Goal: Register for event/course

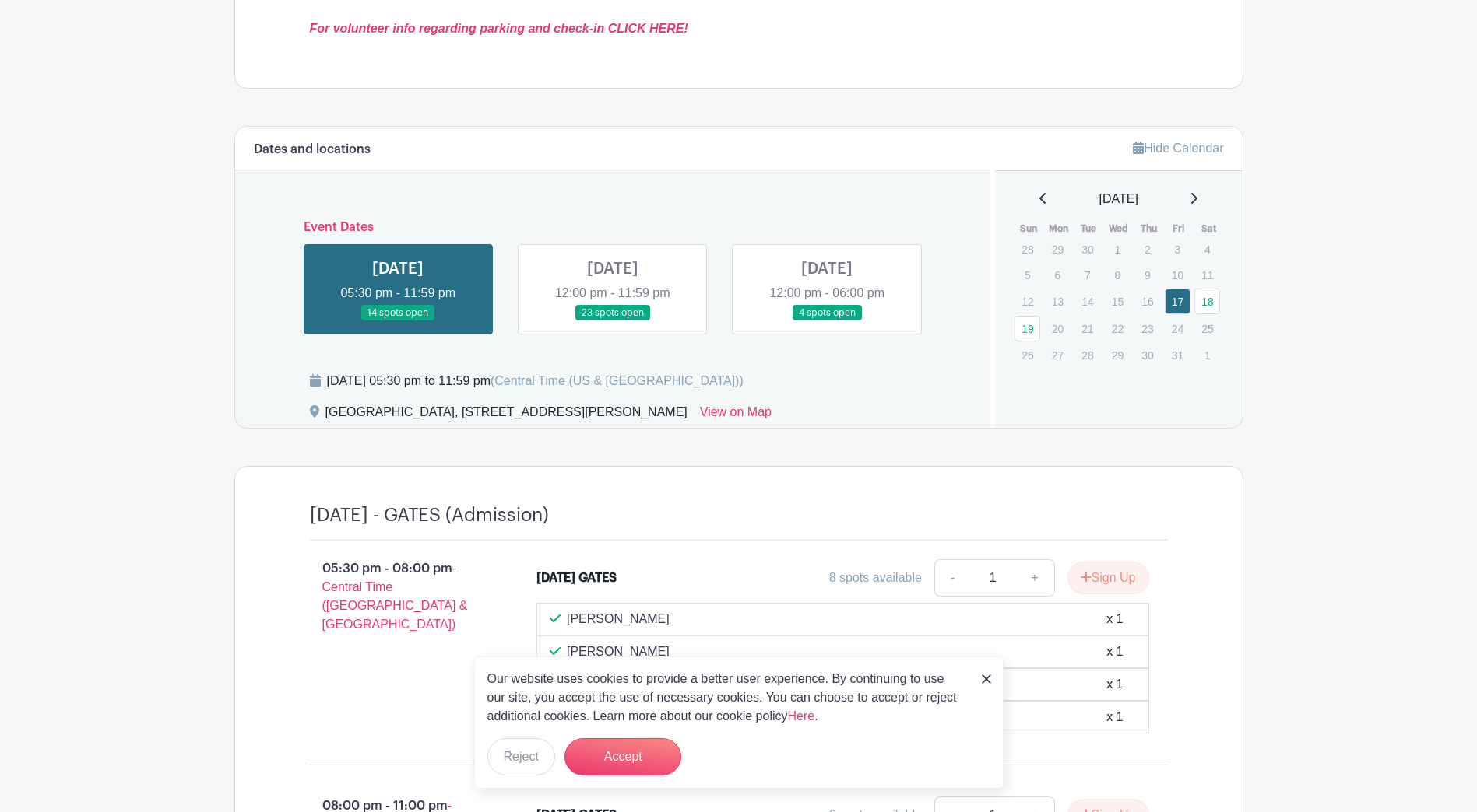
scroll to position [700, 0]
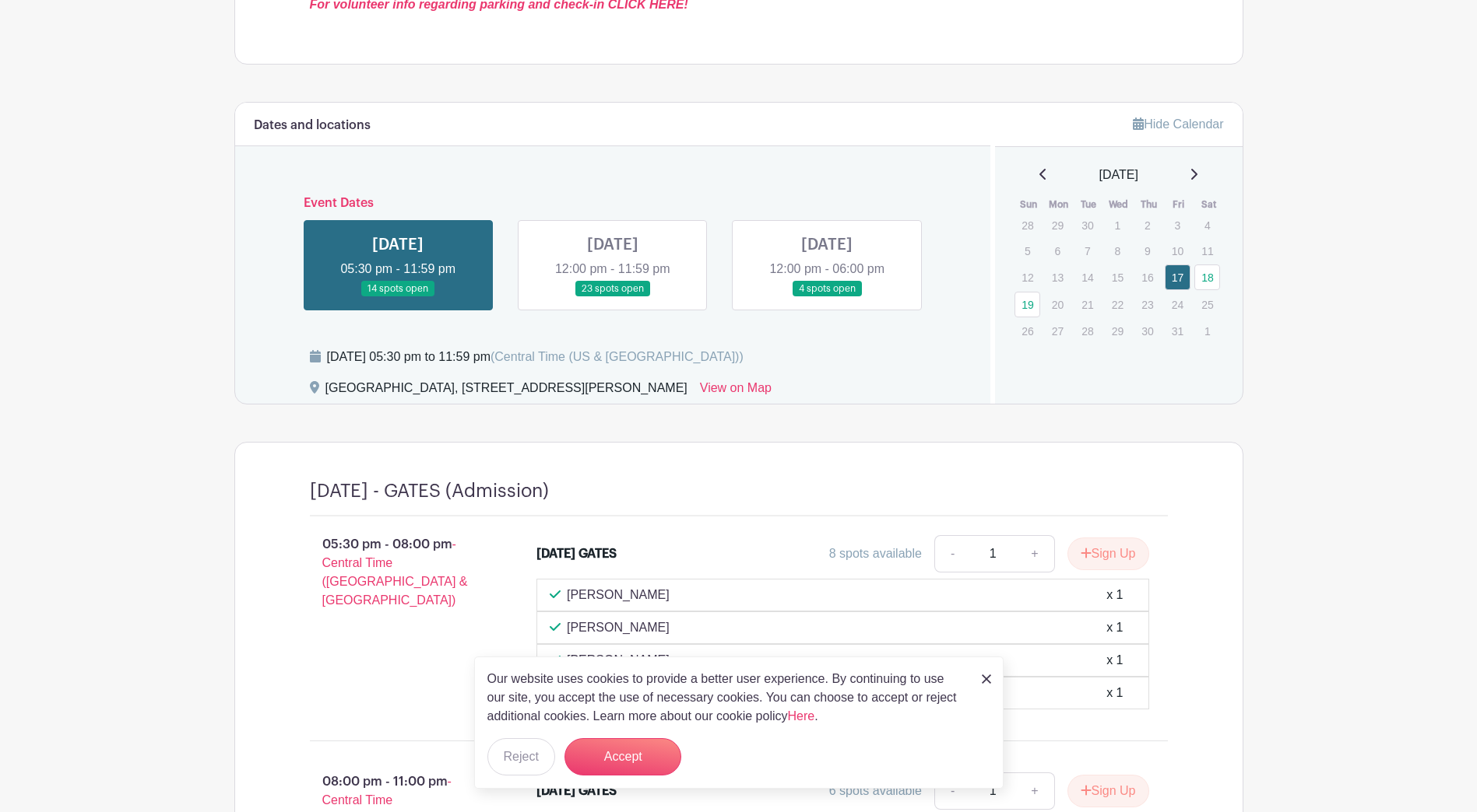
click at [613, 297] on link at bounding box center [613, 297] width 0 height 0
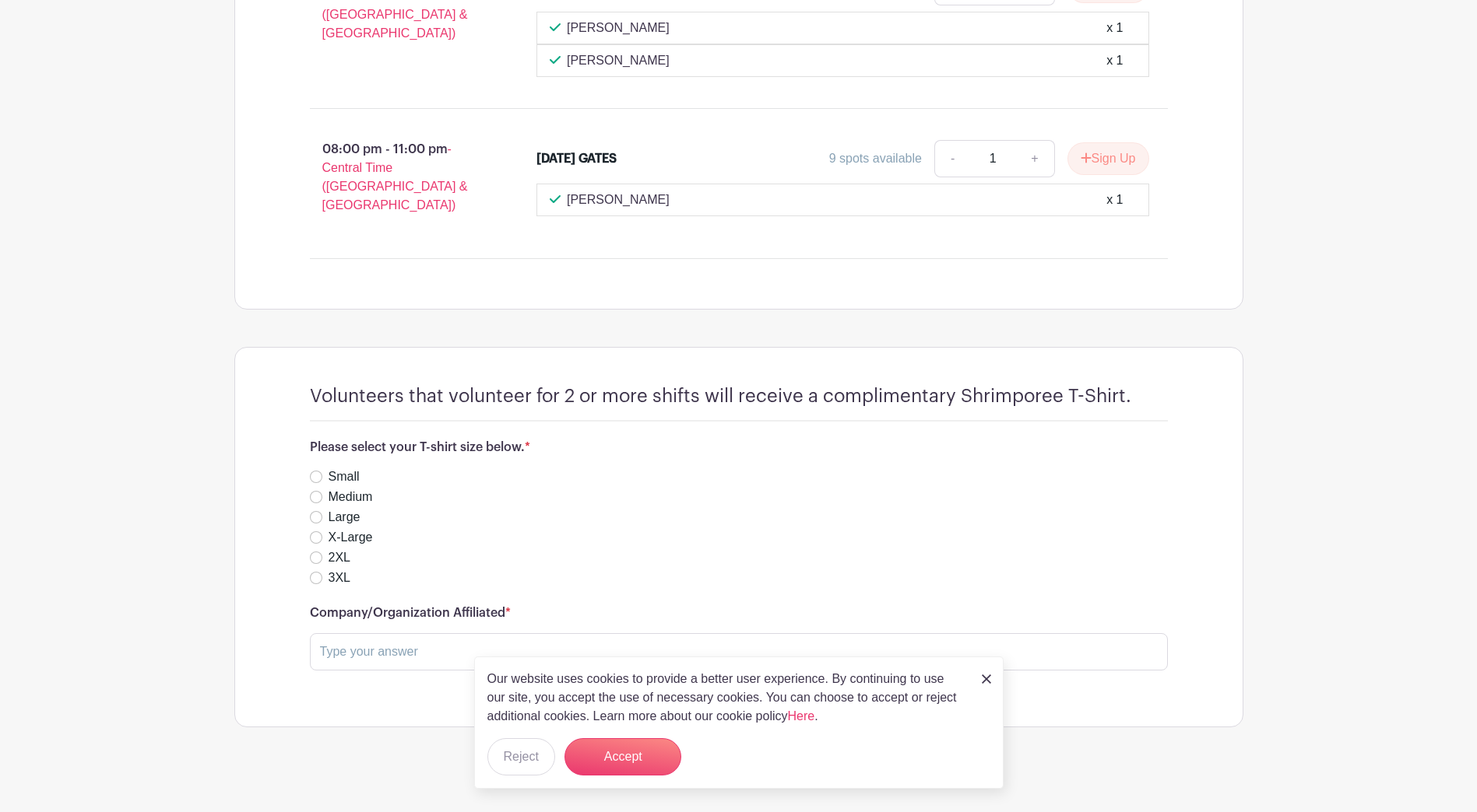
scroll to position [1875, 0]
click at [332, 529] on label "X-Large" at bounding box center [350, 535] width 44 height 18
click at [322, 529] on input "X-Large" at bounding box center [315, 535] width 13 height 13
radio input "true"
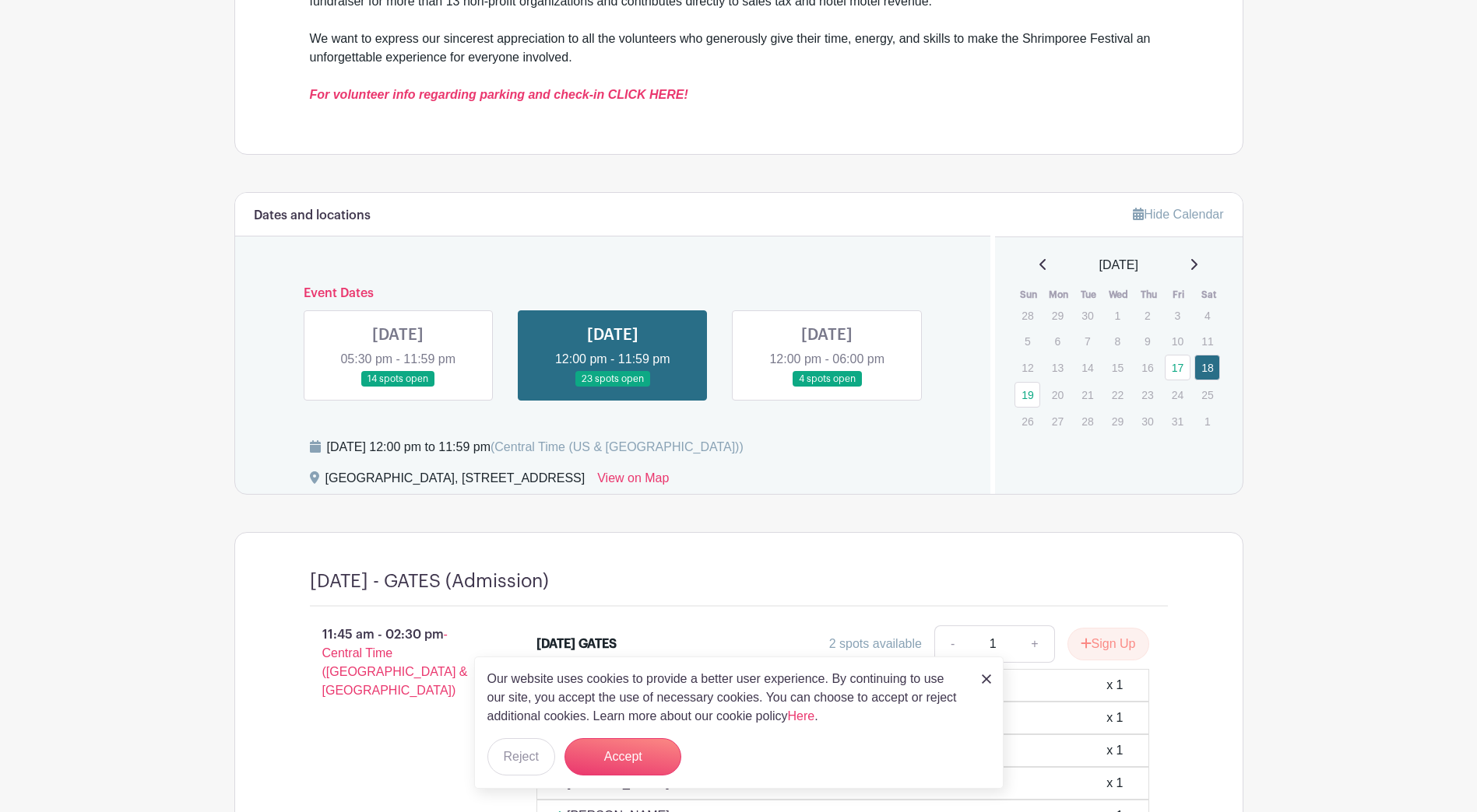
scroll to position [630, 0]
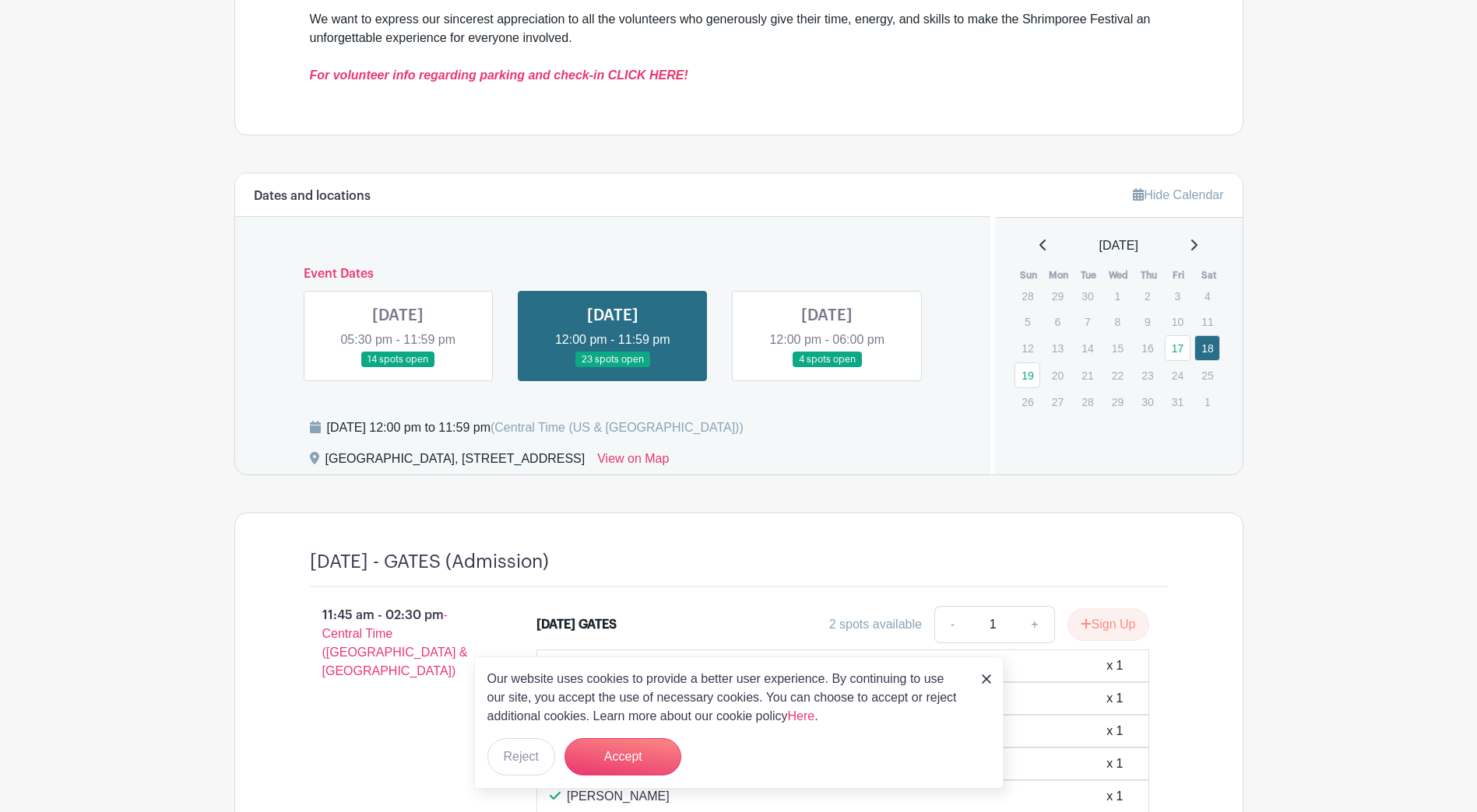
click at [397, 368] on link at bounding box center [397, 368] width 0 height 0
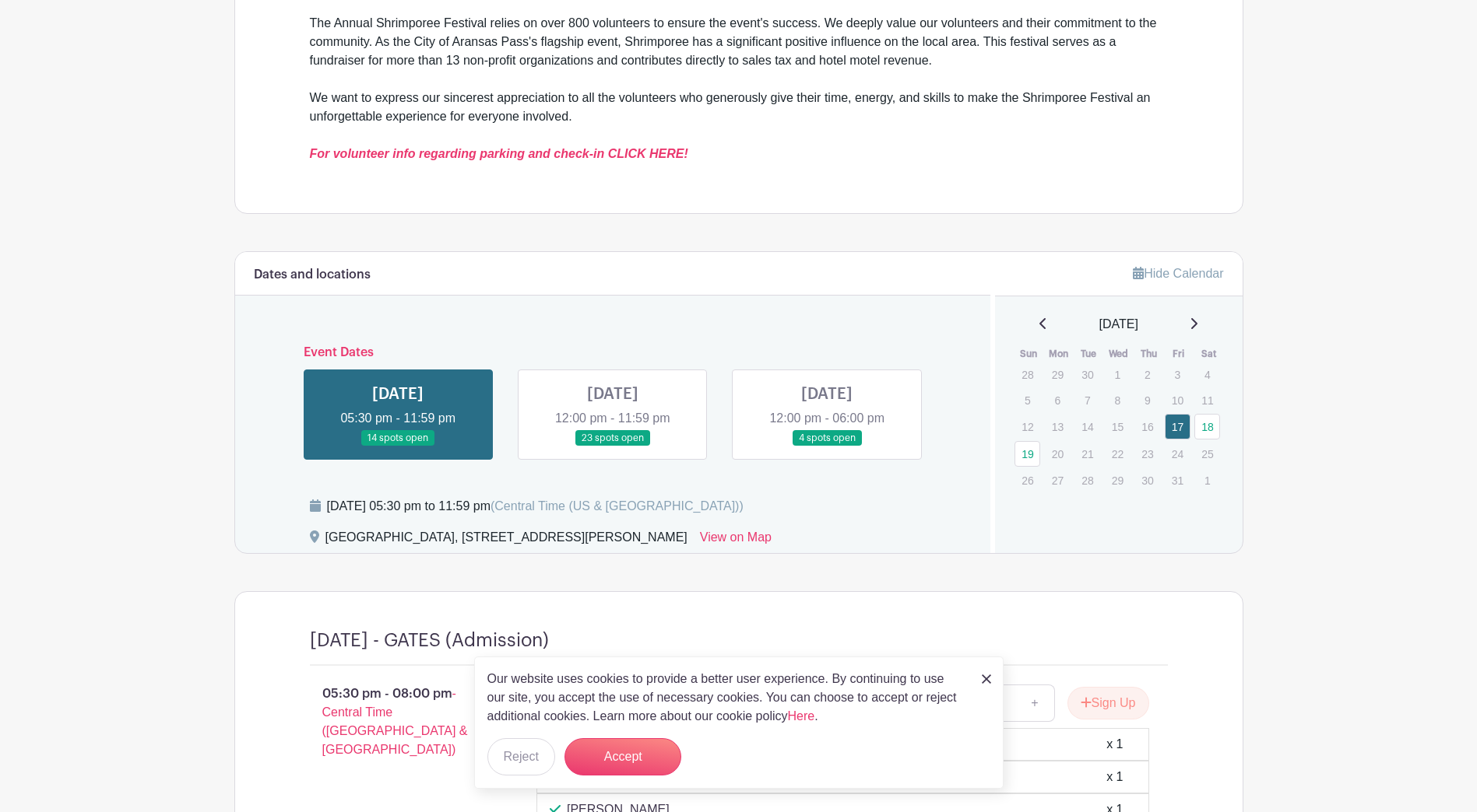
scroll to position [531, 0]
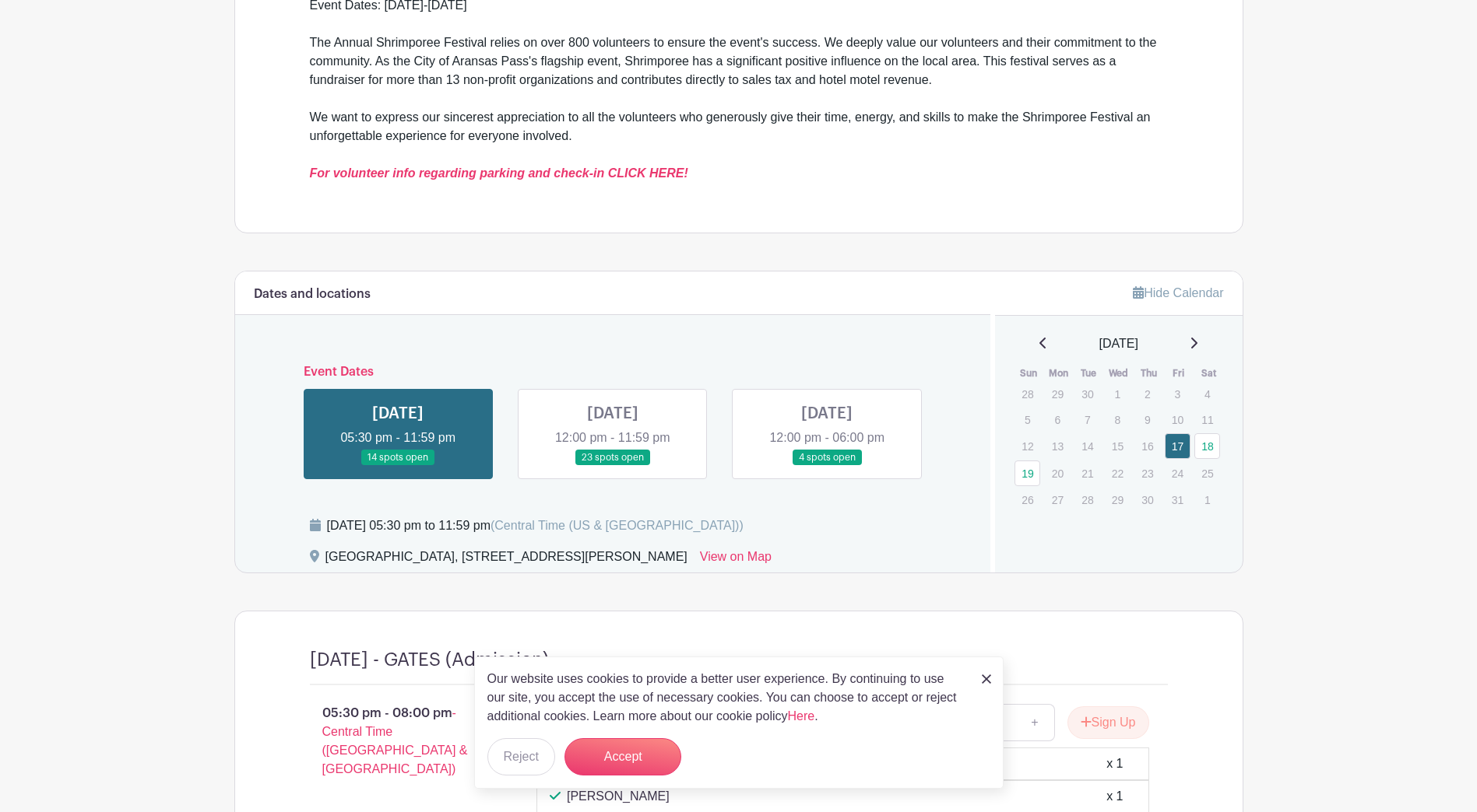
click at [613, 466] on link at bounding box center [613, 466] width 0 height 0
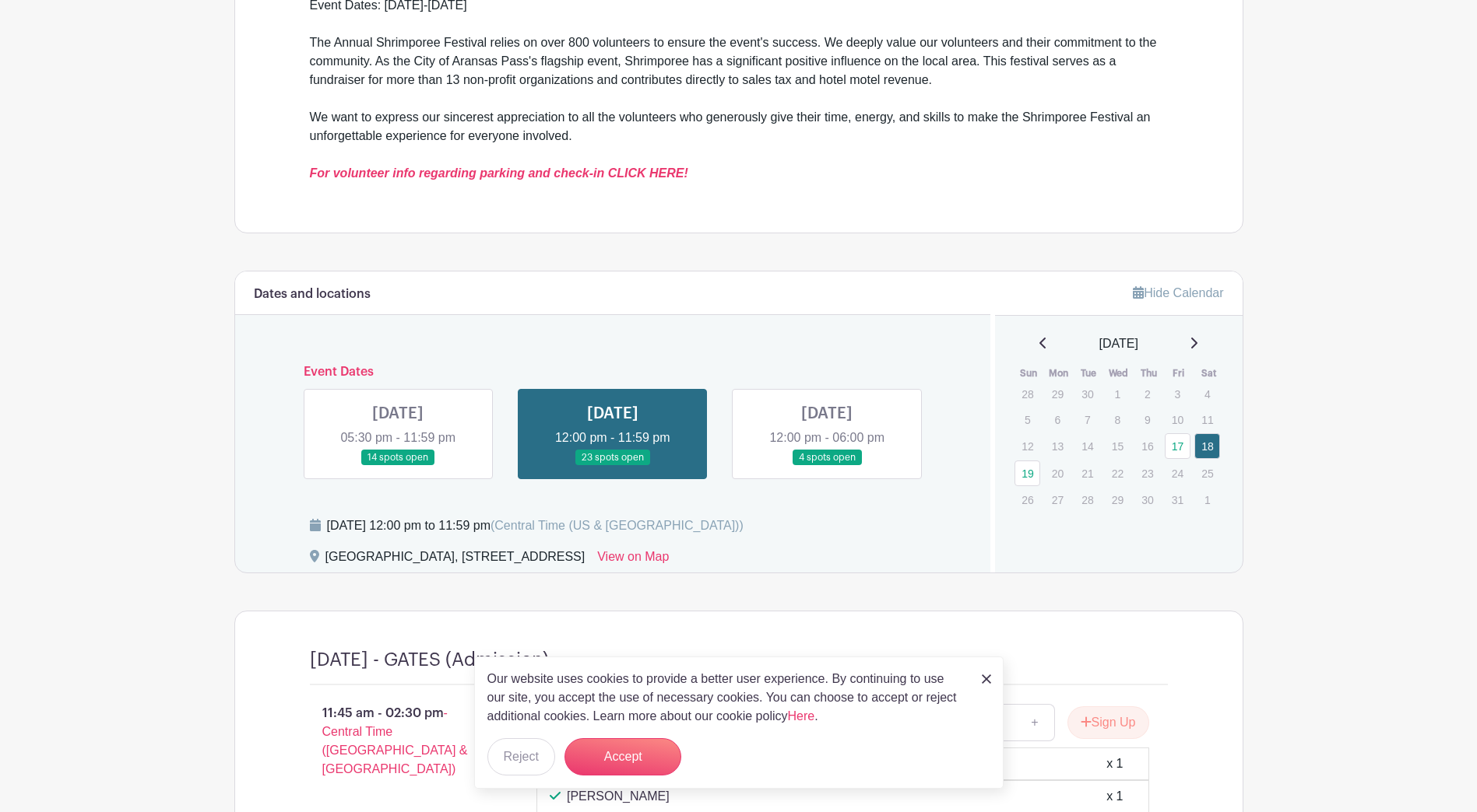
click at [827, 466] on link at bounding box center [827, 466] width 0 height 0
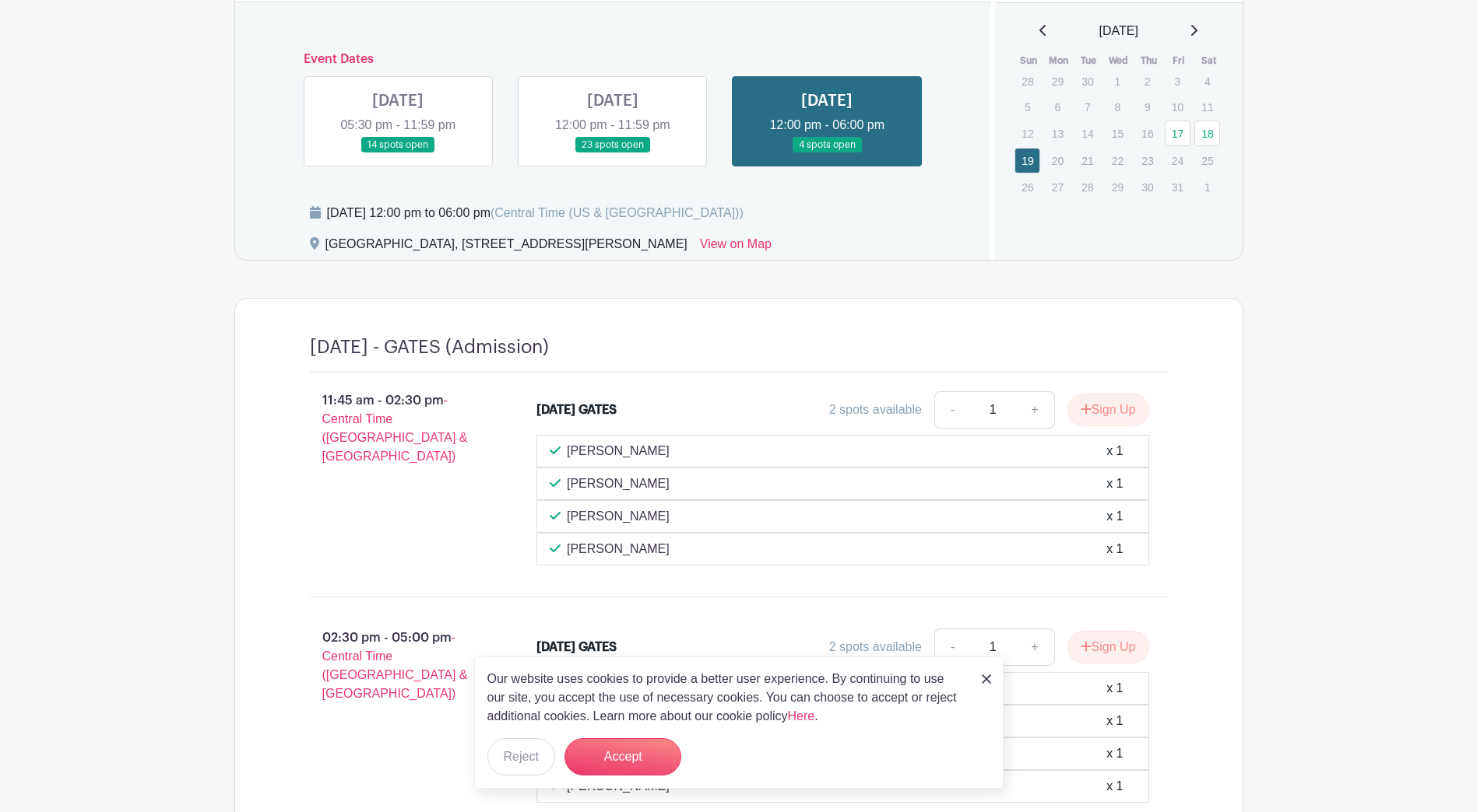
scroll to position [765, 0]
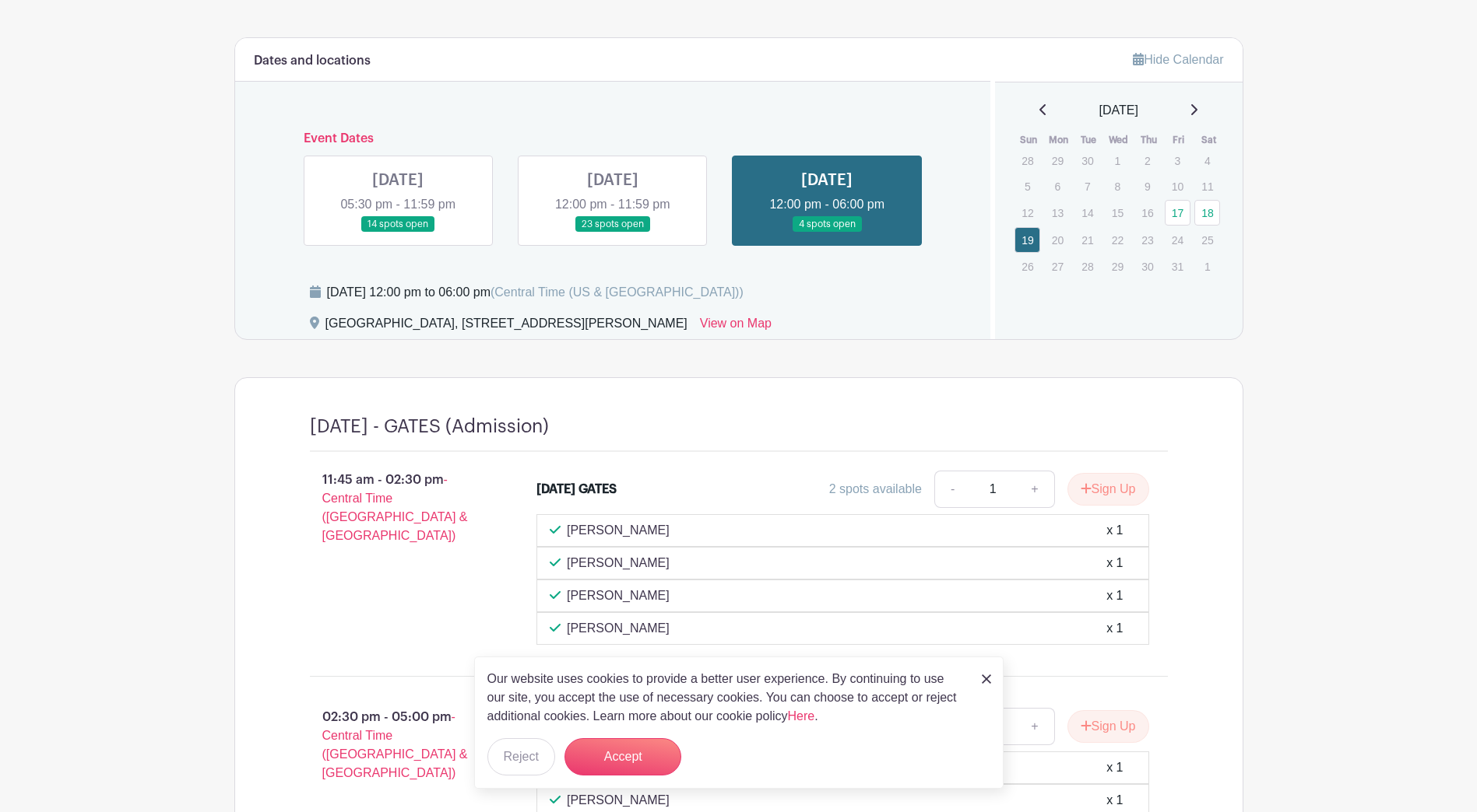
click at [613, 232] on link at bounding box center [613, 232] width 0 height 0
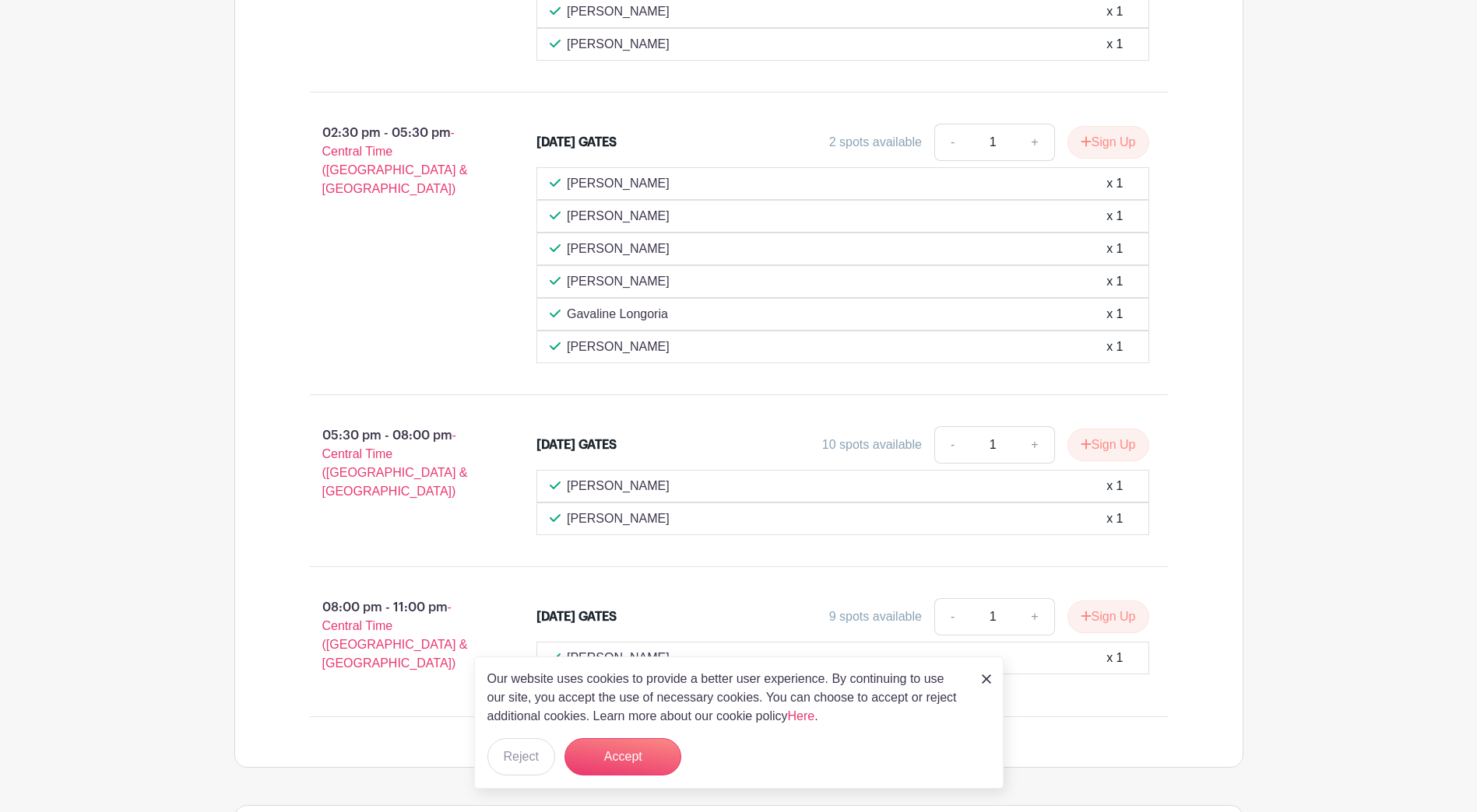
scroll to position [1388, 0]
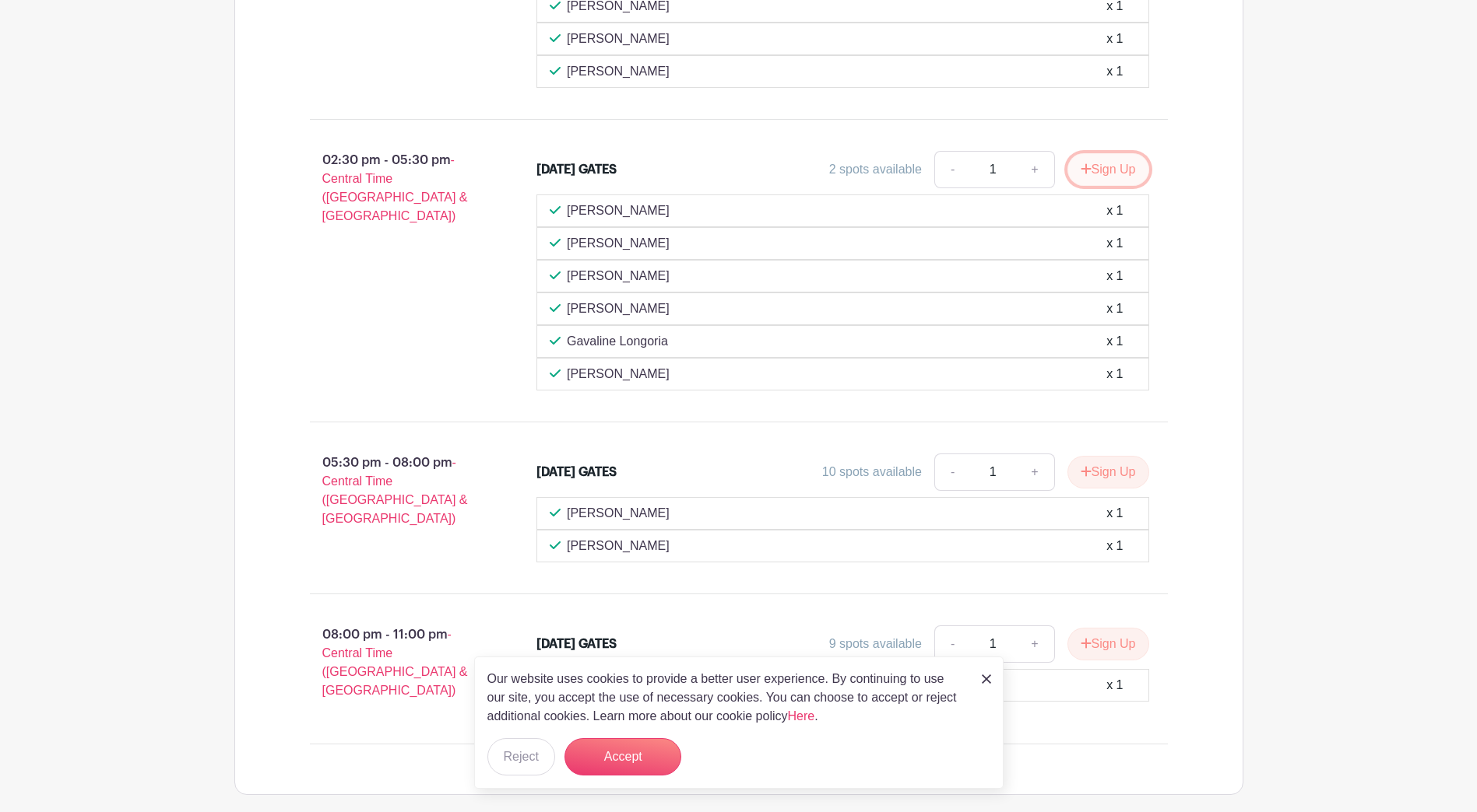
click at [1109, 169] on button "Sign Up" at bounding box center [1108, 170] width 82 height 33
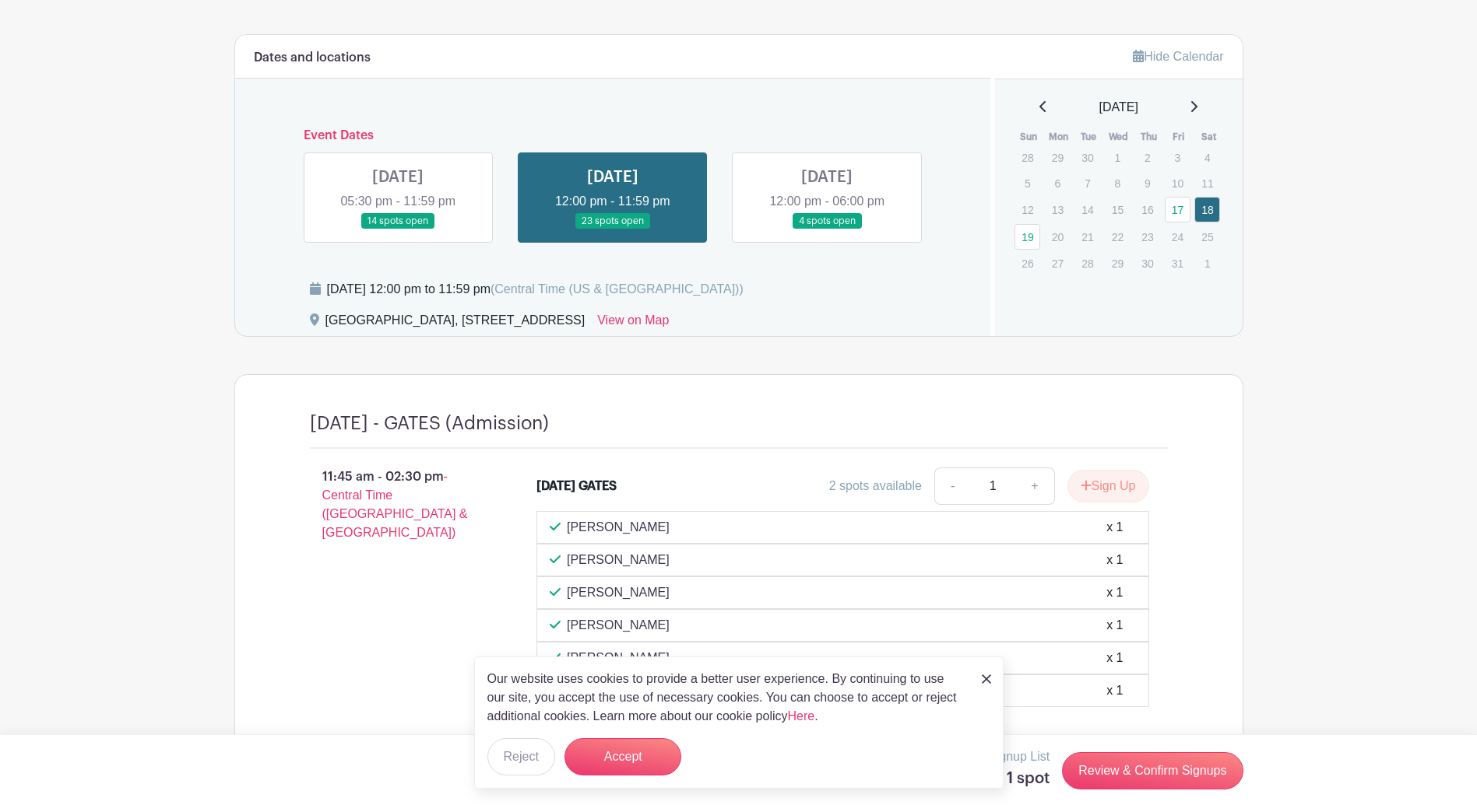
scroll to position [765, 0]
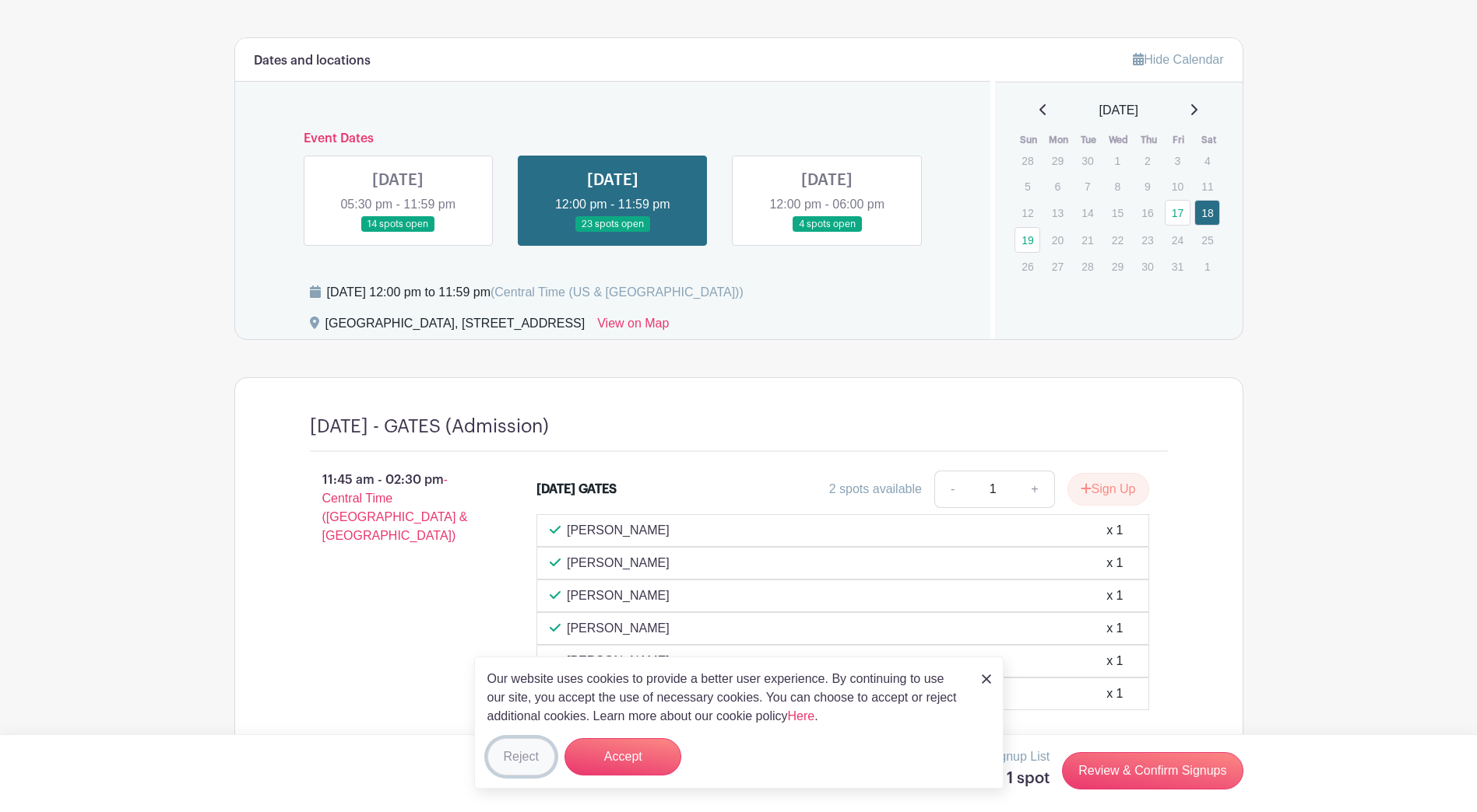
click at [523, 760] on button "Reject" at bounding box center [521, 757] width 68 height 38
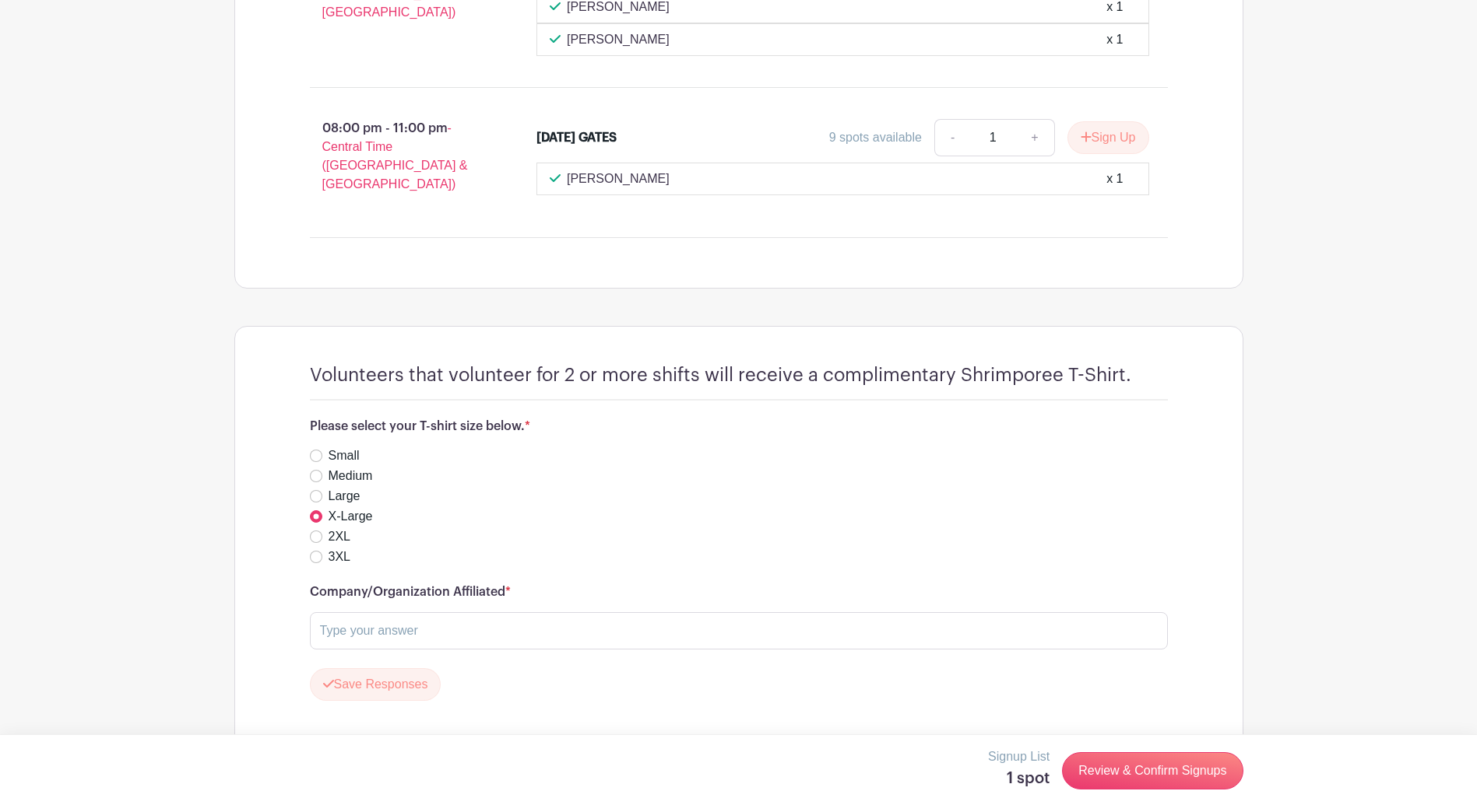
scroll to position [1919, 0]
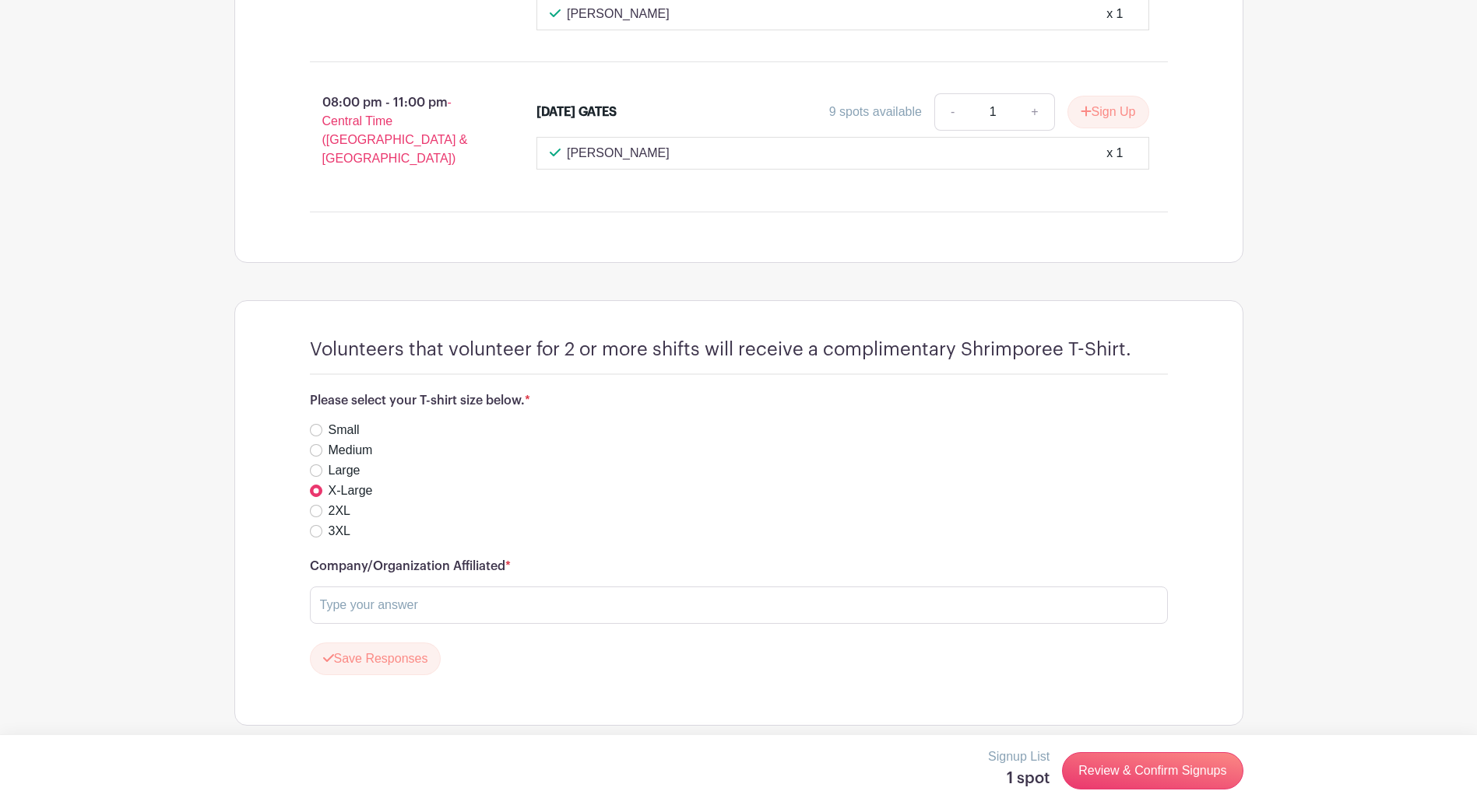
click at [348, 481] on label "X-Large" at bounding box center [350, 490] width 44 height 18
click at [322, 485] on input "X-Large" at bounding box center [315, 491] width 13 height 13
click at [323, 481] on div "X-Large" at bounding box center [738, 490] width 858 height 18
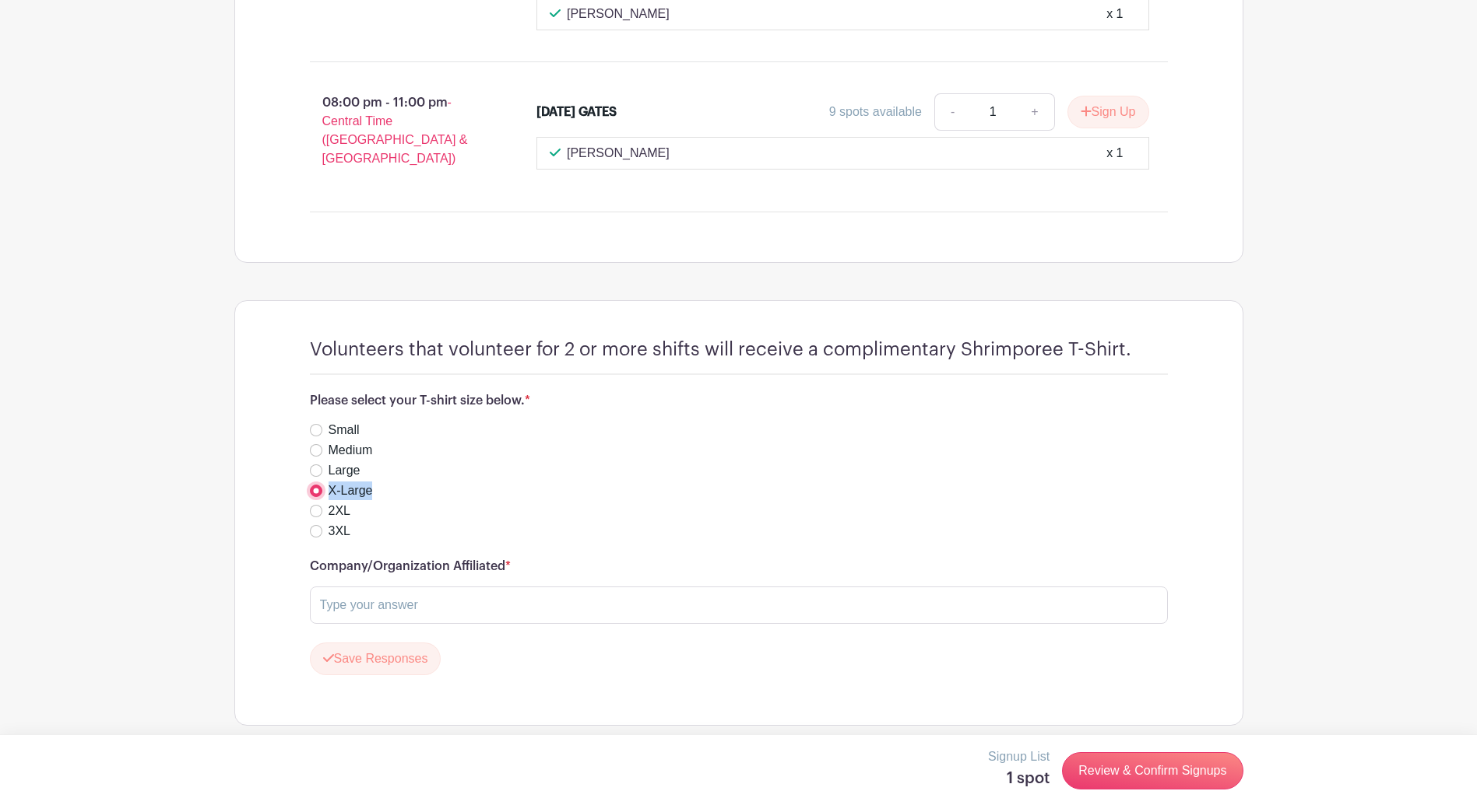
drag, startPoint x: 323, startPoint y: 479, endPoint x: 315, endPoint y: 479, distance: 8.0
click at [315, 485] on input "X-Large" at bounding box center [315, 491] width 13 height 13
click at [316, 424] on input "Small" at bounding box center [315, 430] width 13 height 13
radio input "true"
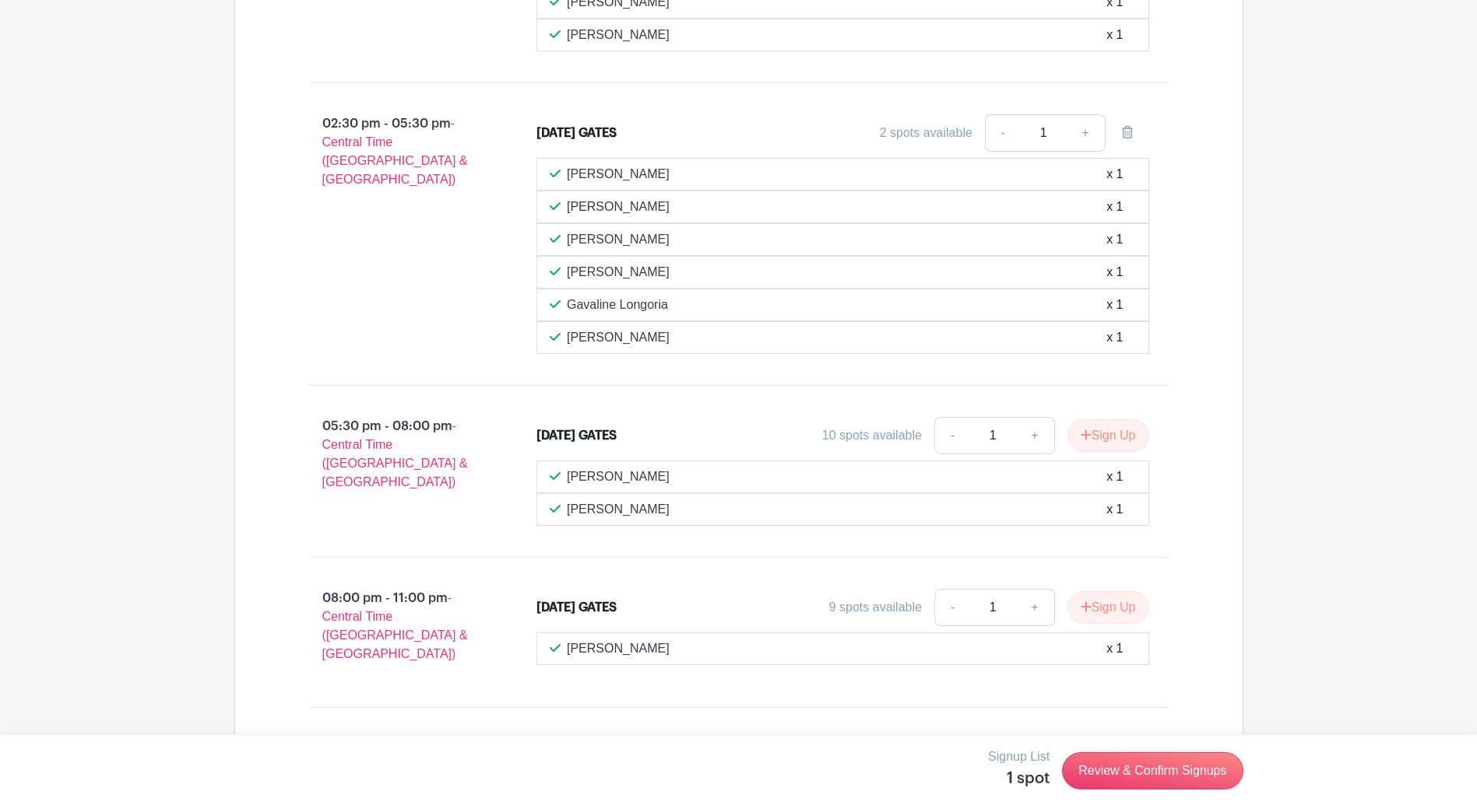
scroll to position [1219, 0]
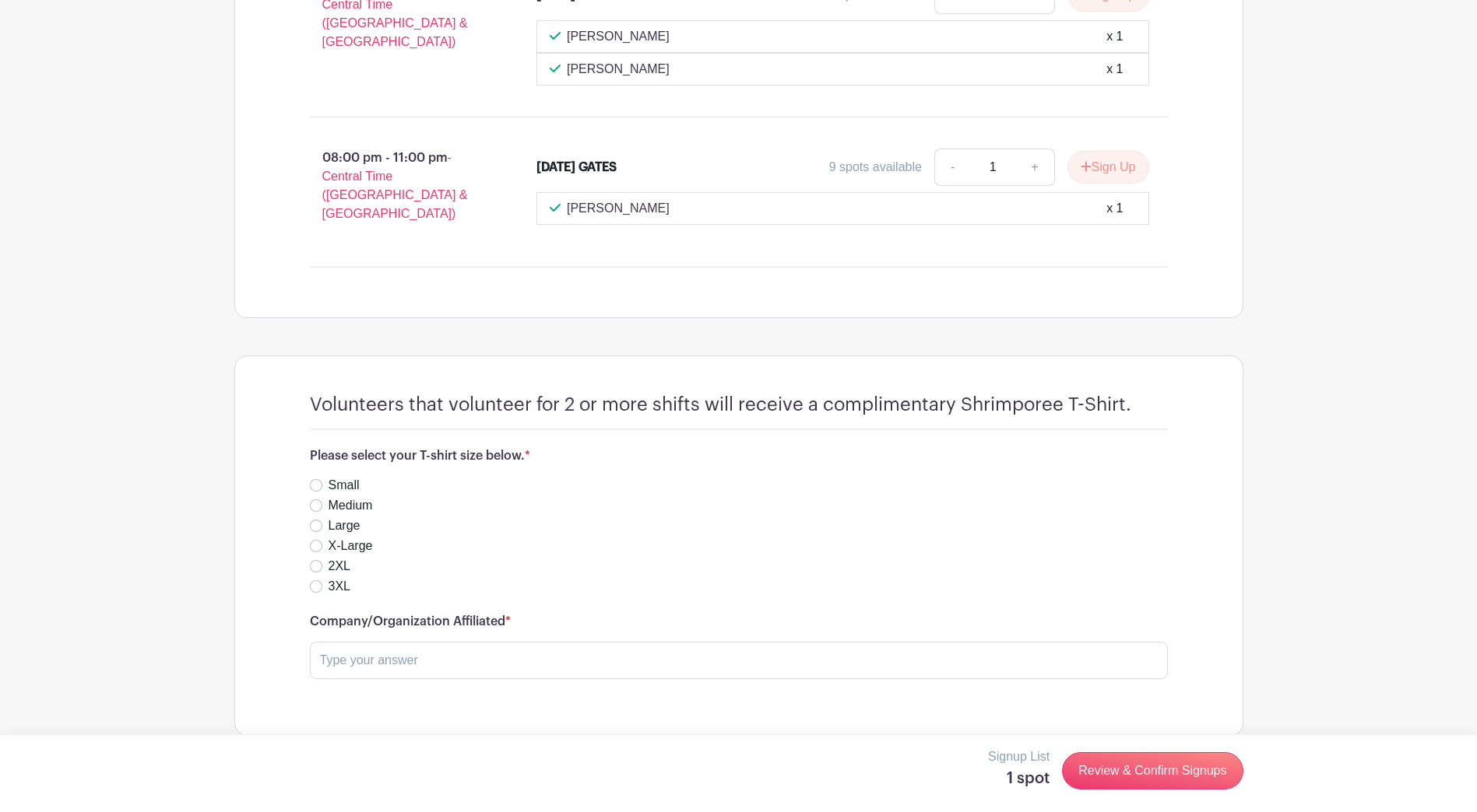
scroll to position [1875, 0]
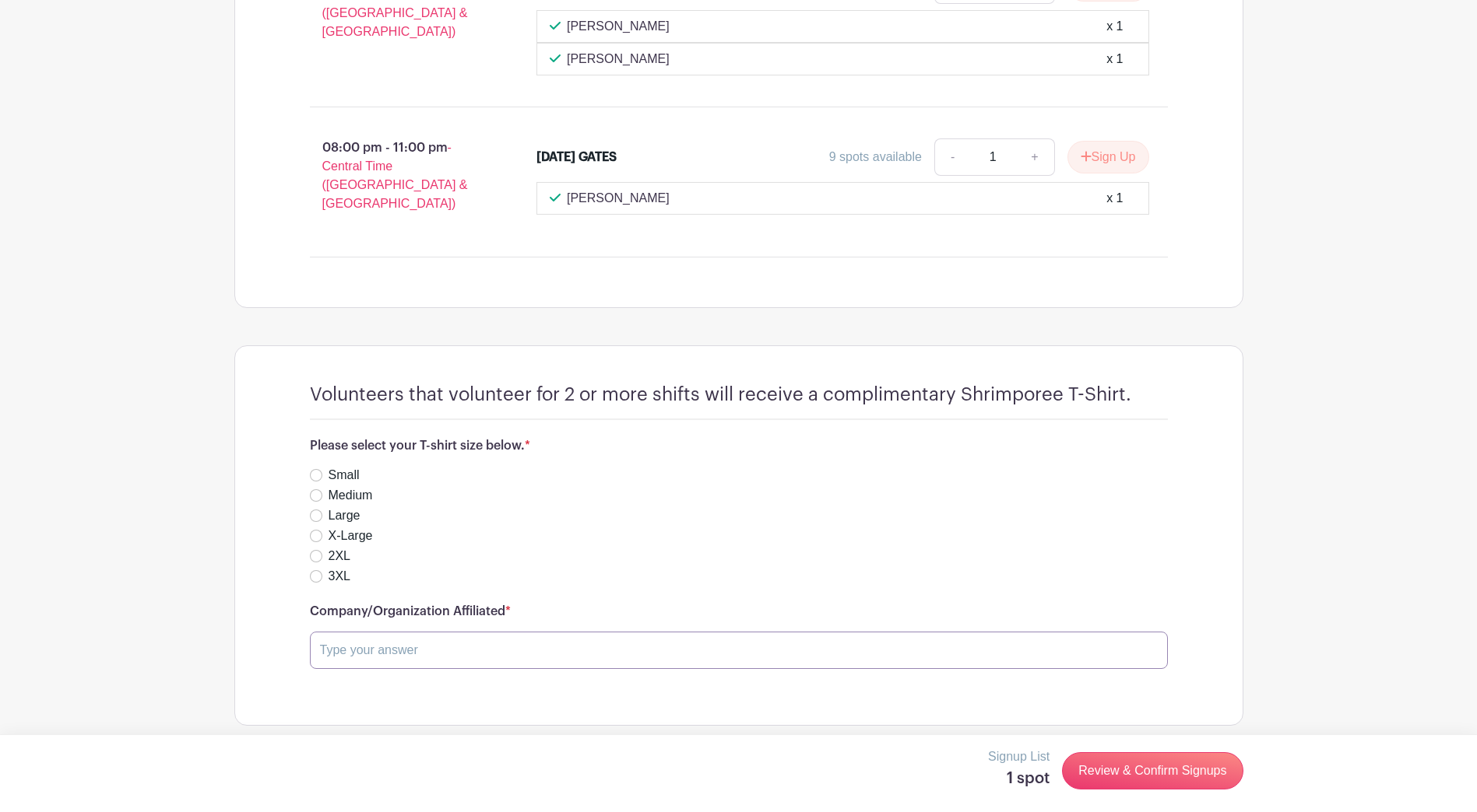
click at [530, 632] on input "text" at bounding box center [738, 650] width 858 height 38
type input "O"
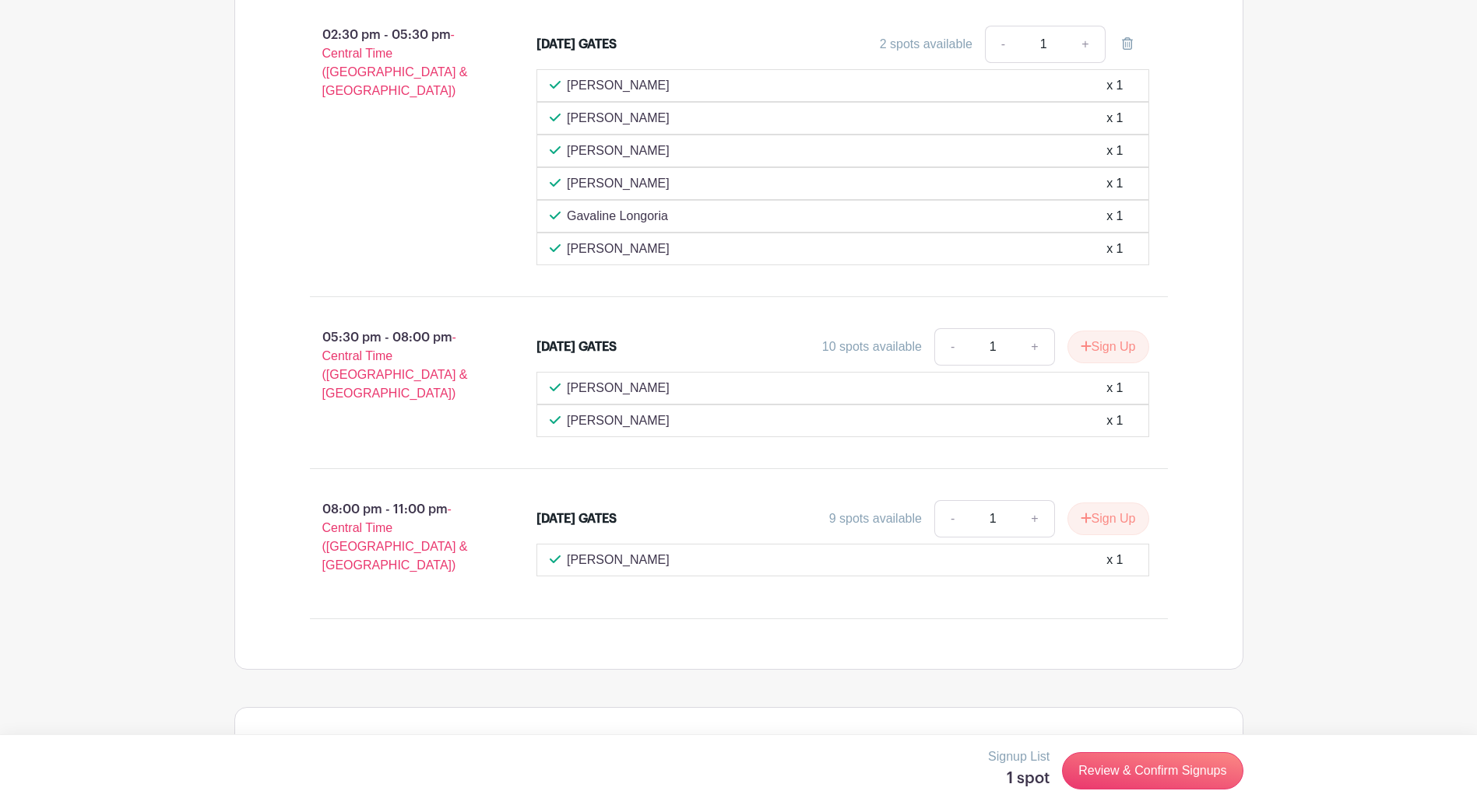
scroll to position [1919, 0]
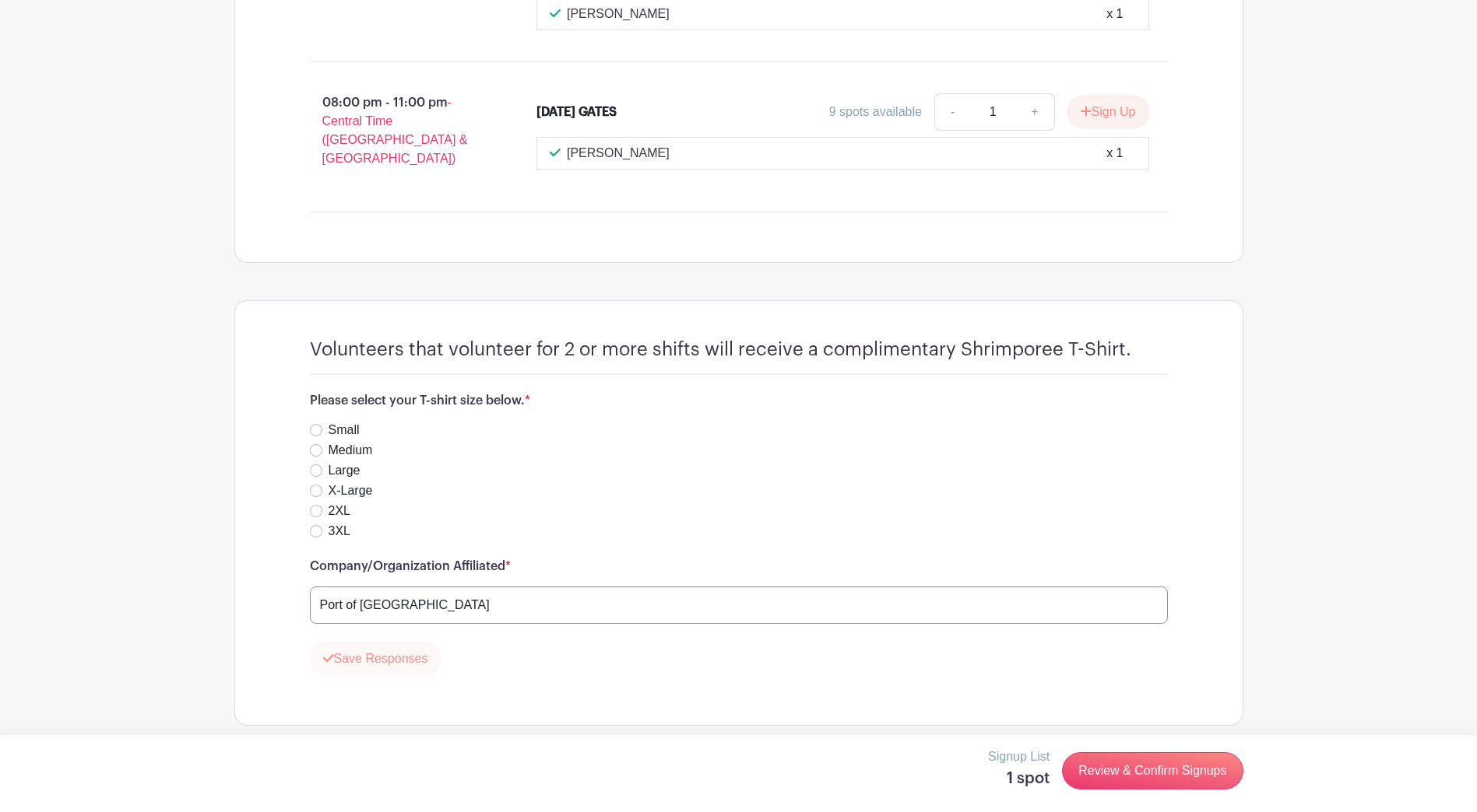
type input "Port of [GEOGRAPHIC_DATA]"
click at [366, 651] on button "Save Responses" at bounding box center [375, 659] width 131 height 33
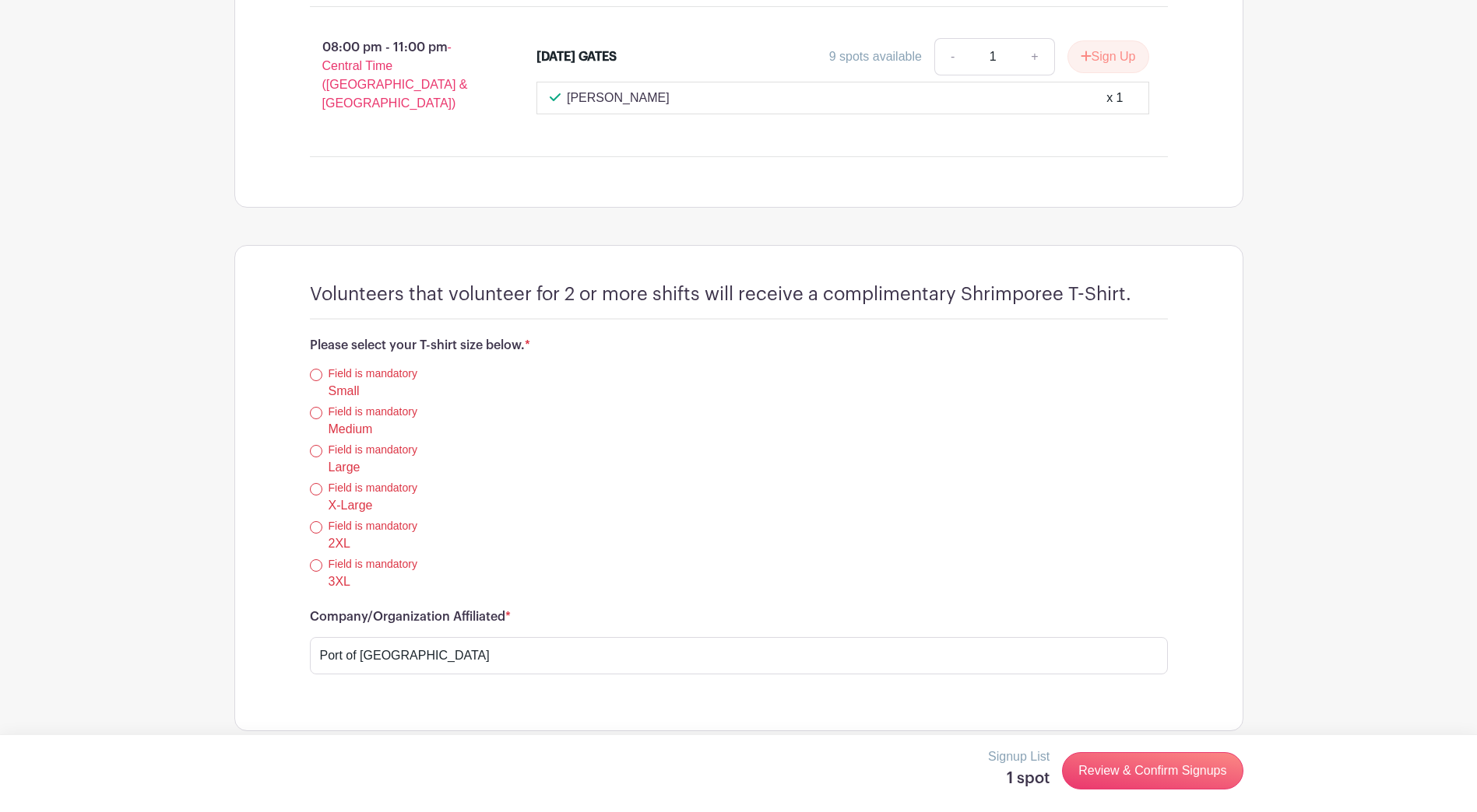
scroll to position [1980, 0]
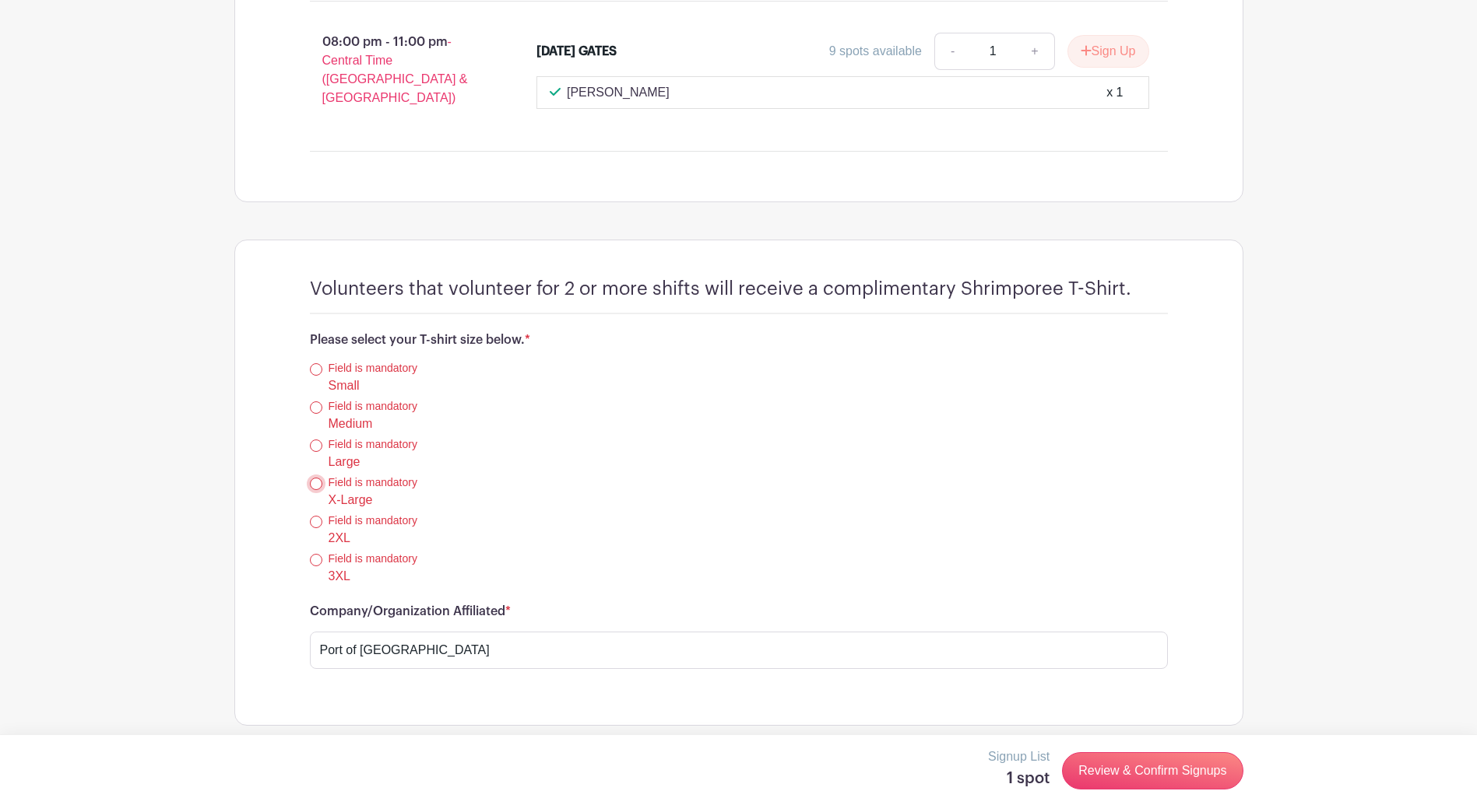
click at [316, 477] on input "X-Large" at bounding box center [315, 483] width 13 height 13
radio input "true"
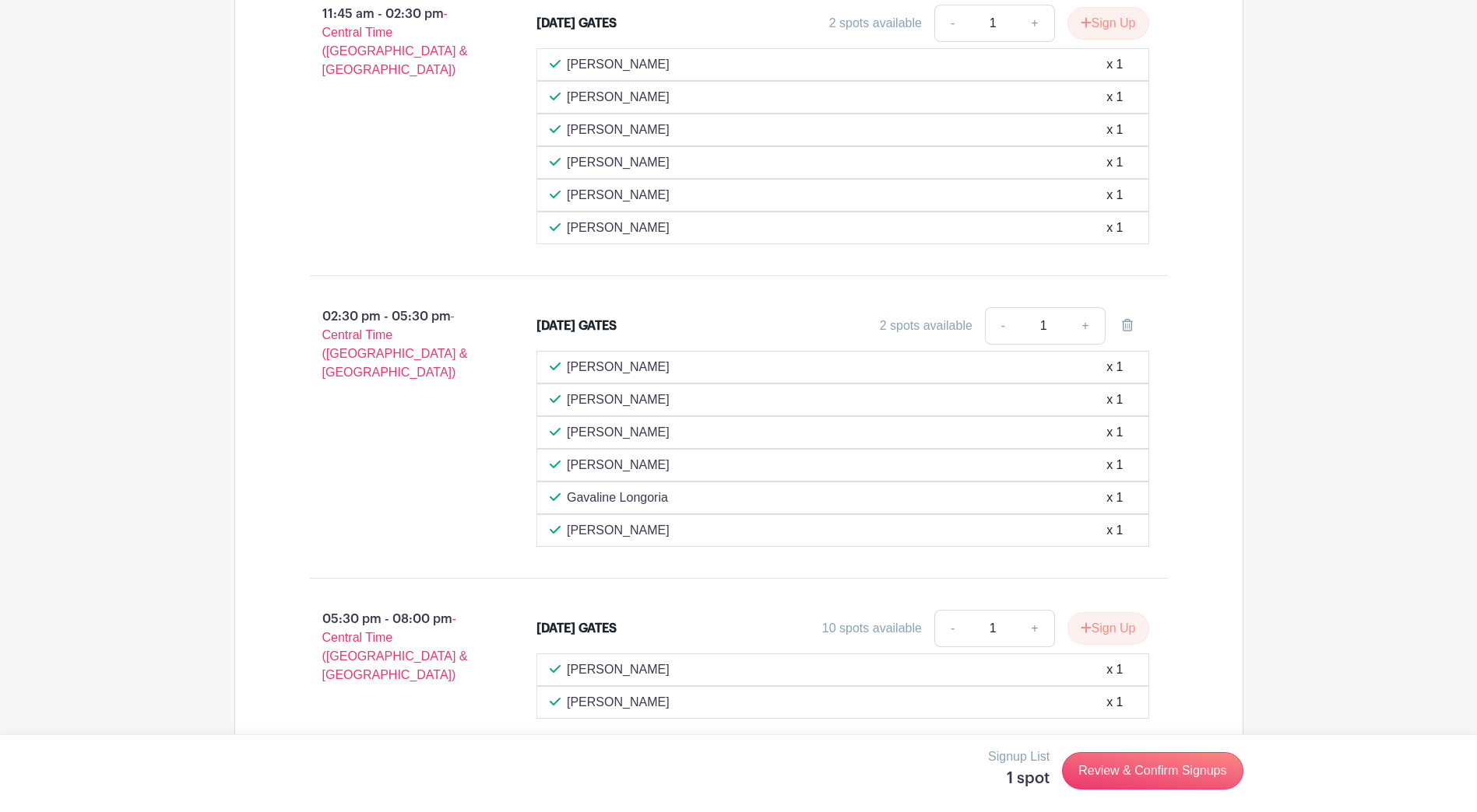
scroll to position [1203, 0]
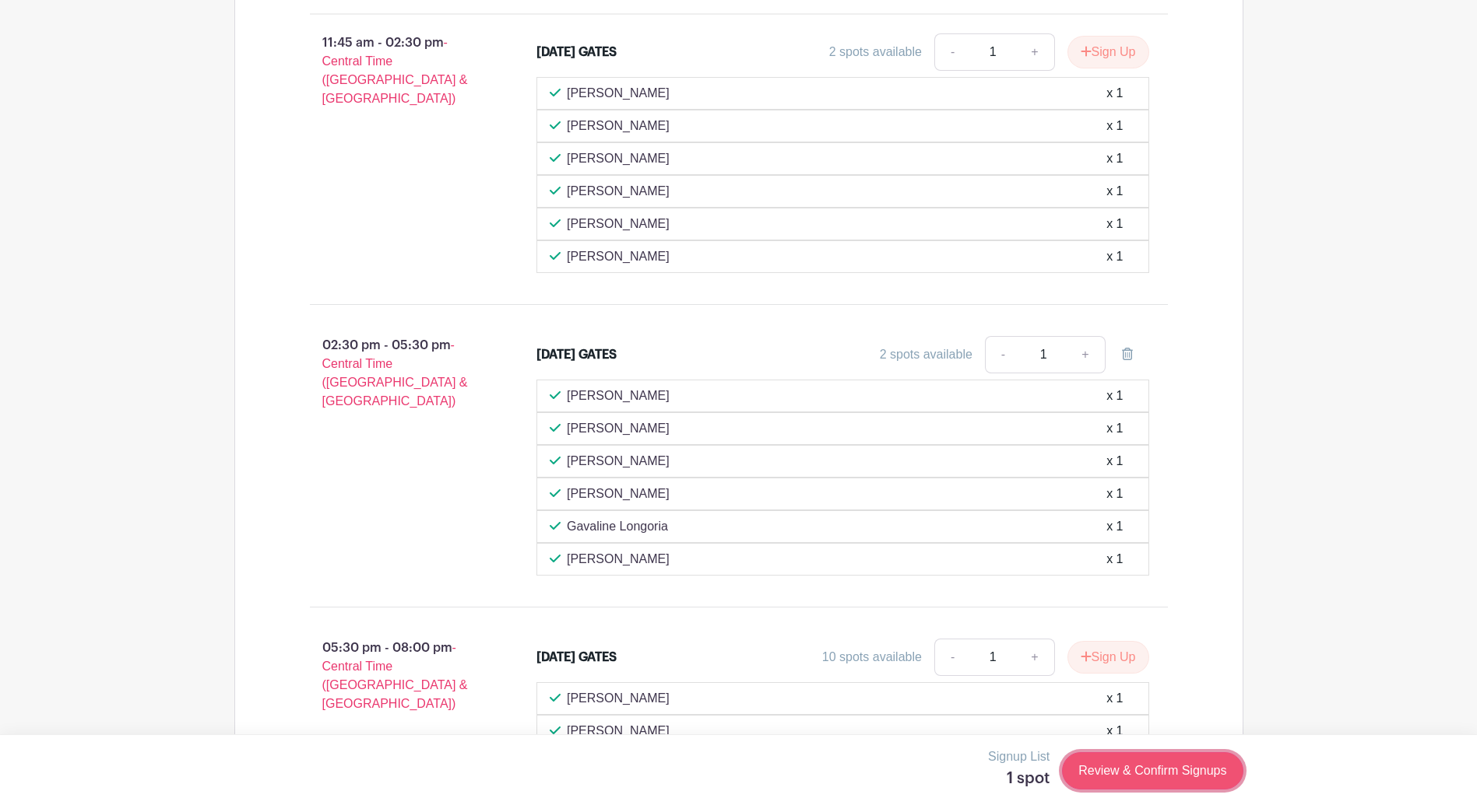
click at [1124, 764] on link "Review & Confirm Signups" at bounding box center [1152, 771] width 180 height 38
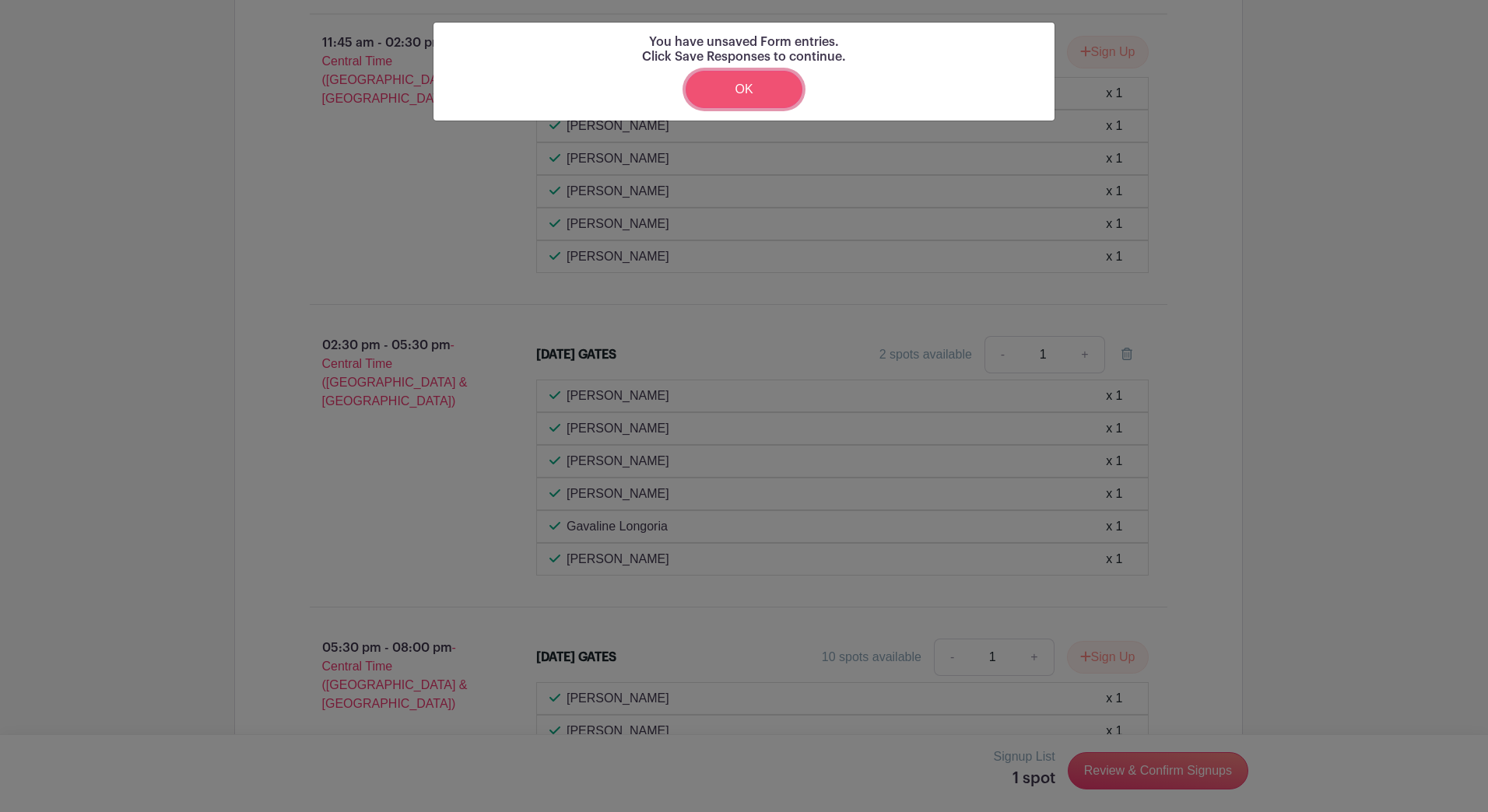
click at [732, 95] on link "OK" at bounding box center [744, 89] width 117 height 38
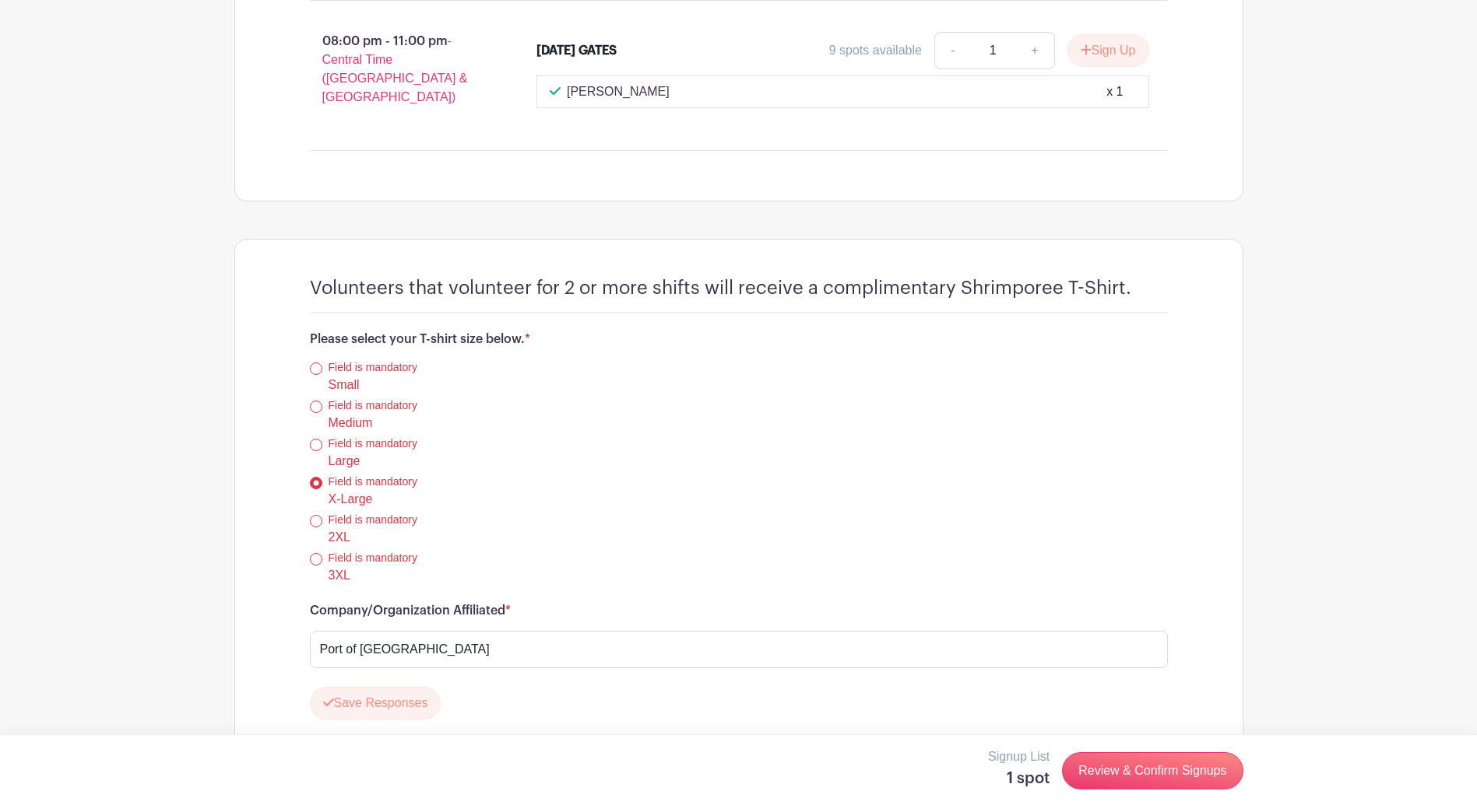
scroll to position [2025, 0]
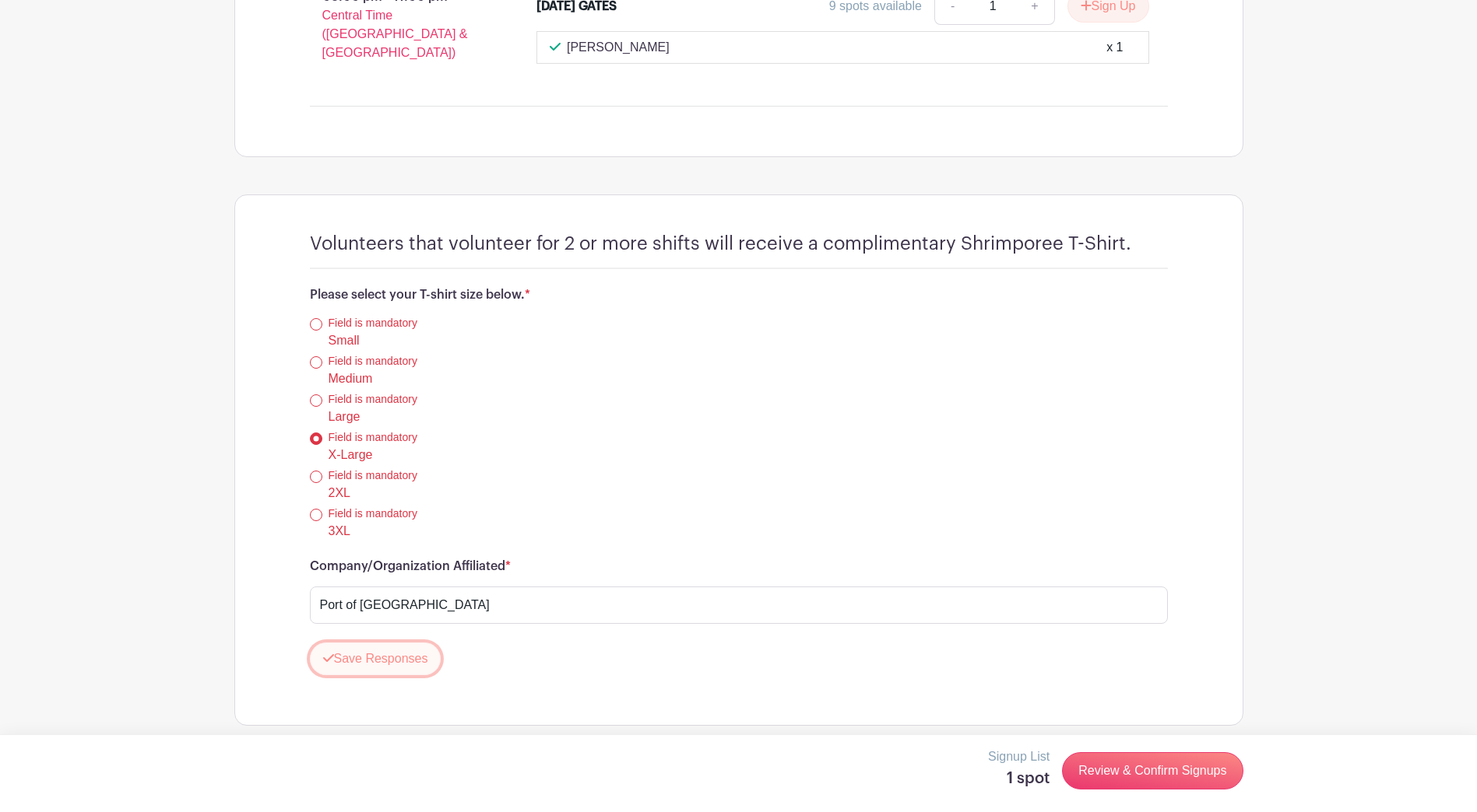
click at [425, 644] on button "Save Responses" at bounding box center [375, 659] width 131 height 33
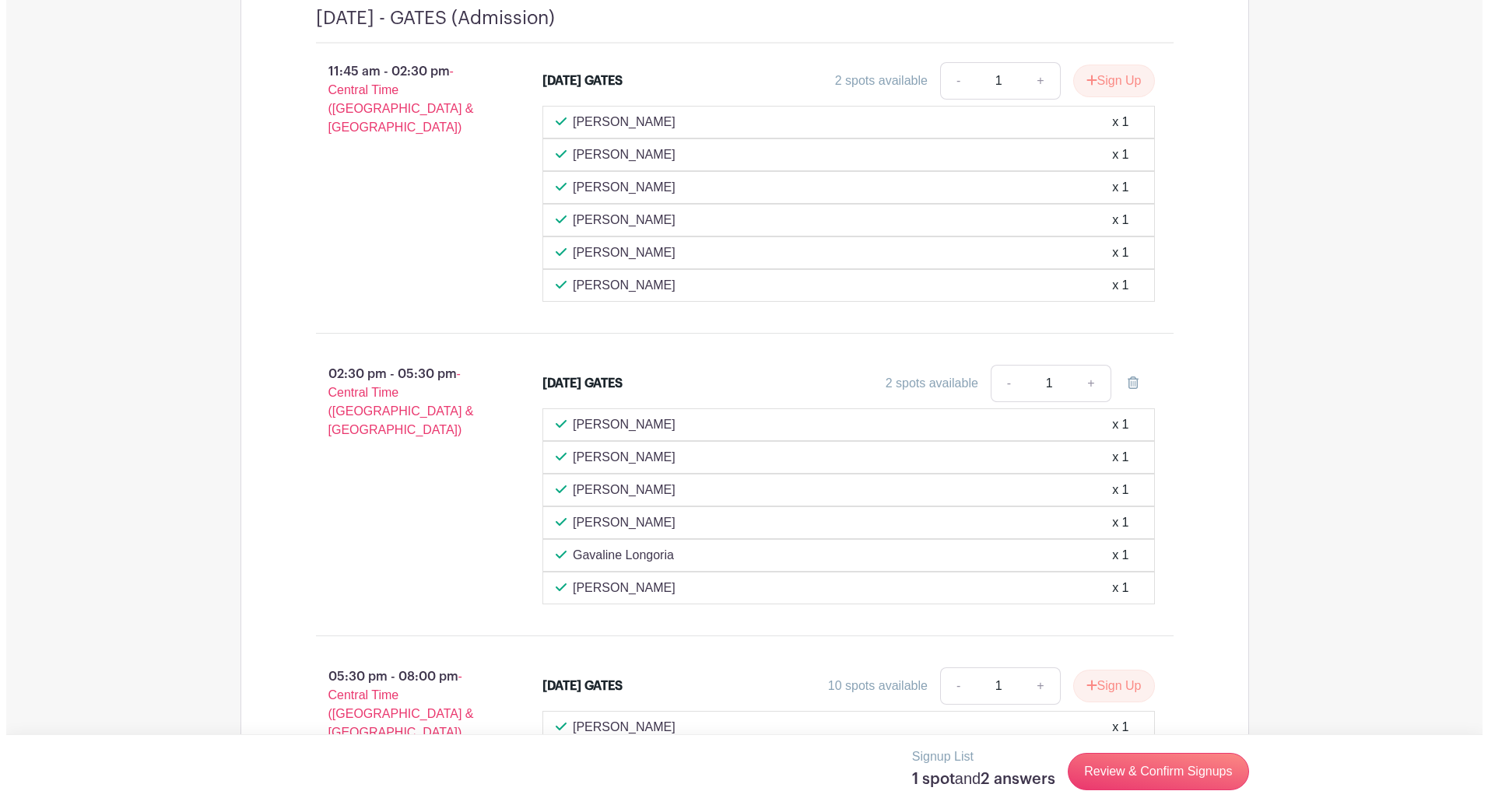
scroll to position [1175, 0]
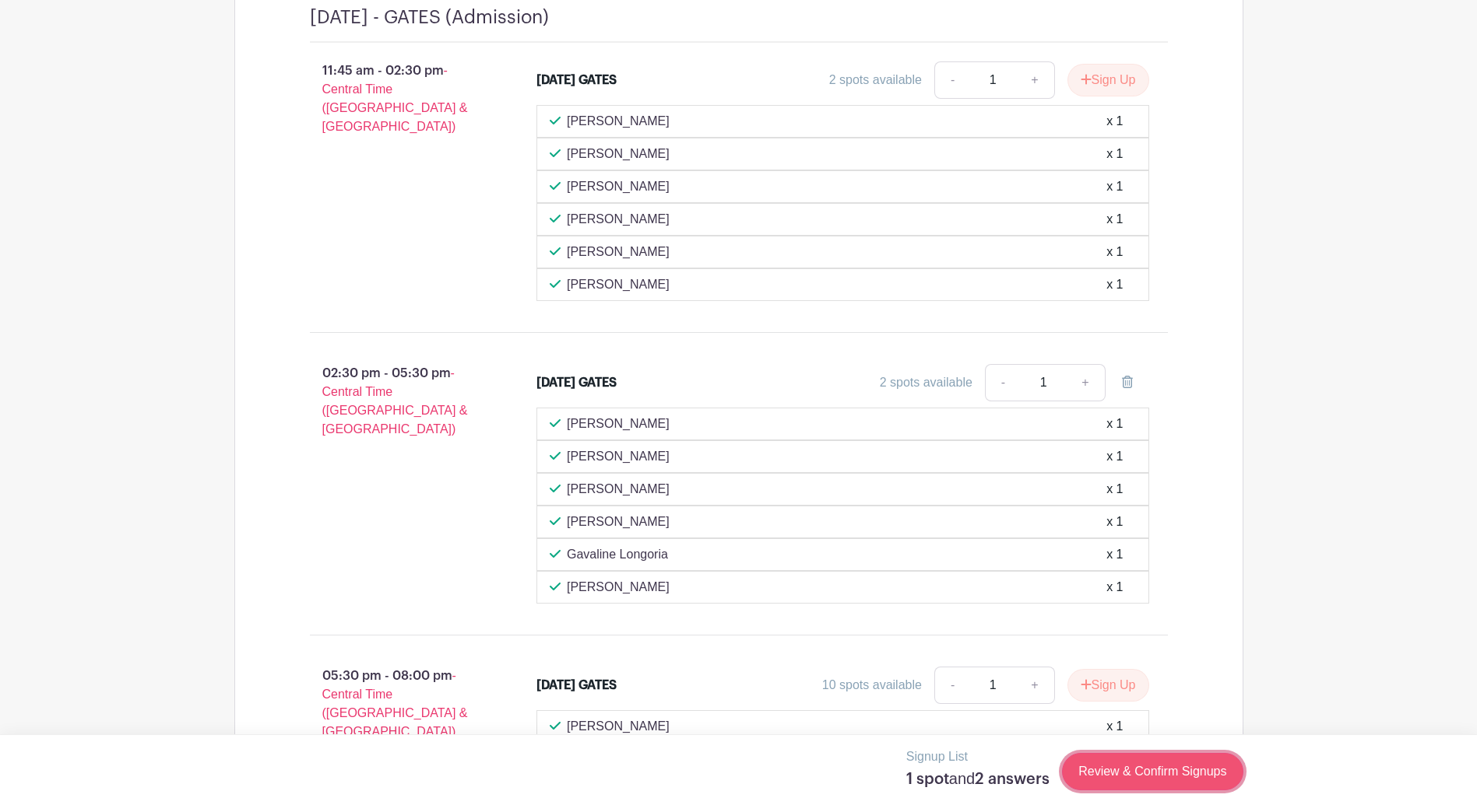
click at [1162, 772] on link "Review & Confirm Signups" at bounding box center [1152, 771] width 180 height 38
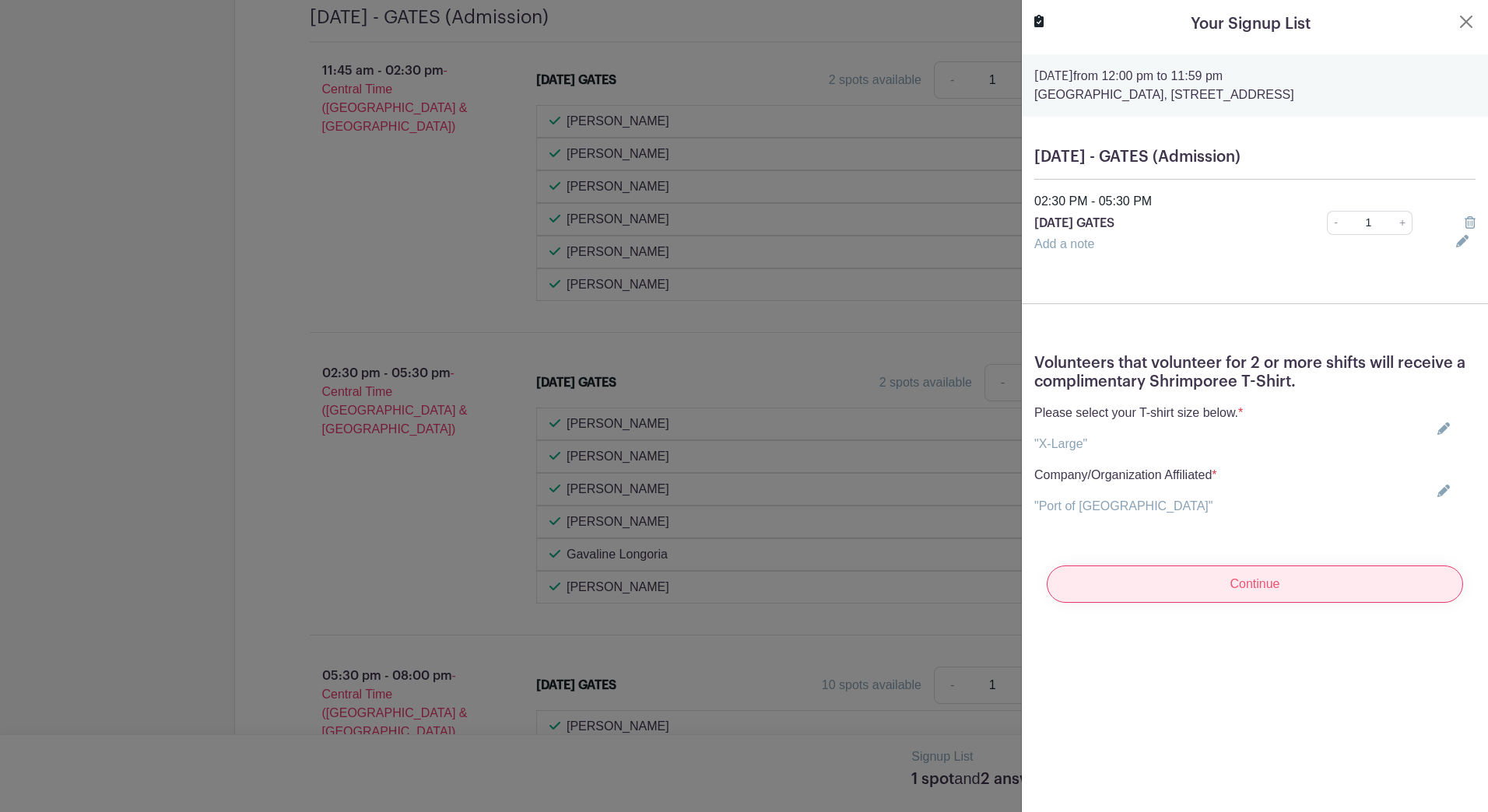
click at [1278, 603] on input "Continue" at bounding box center [1255, 584] width 417 height 38
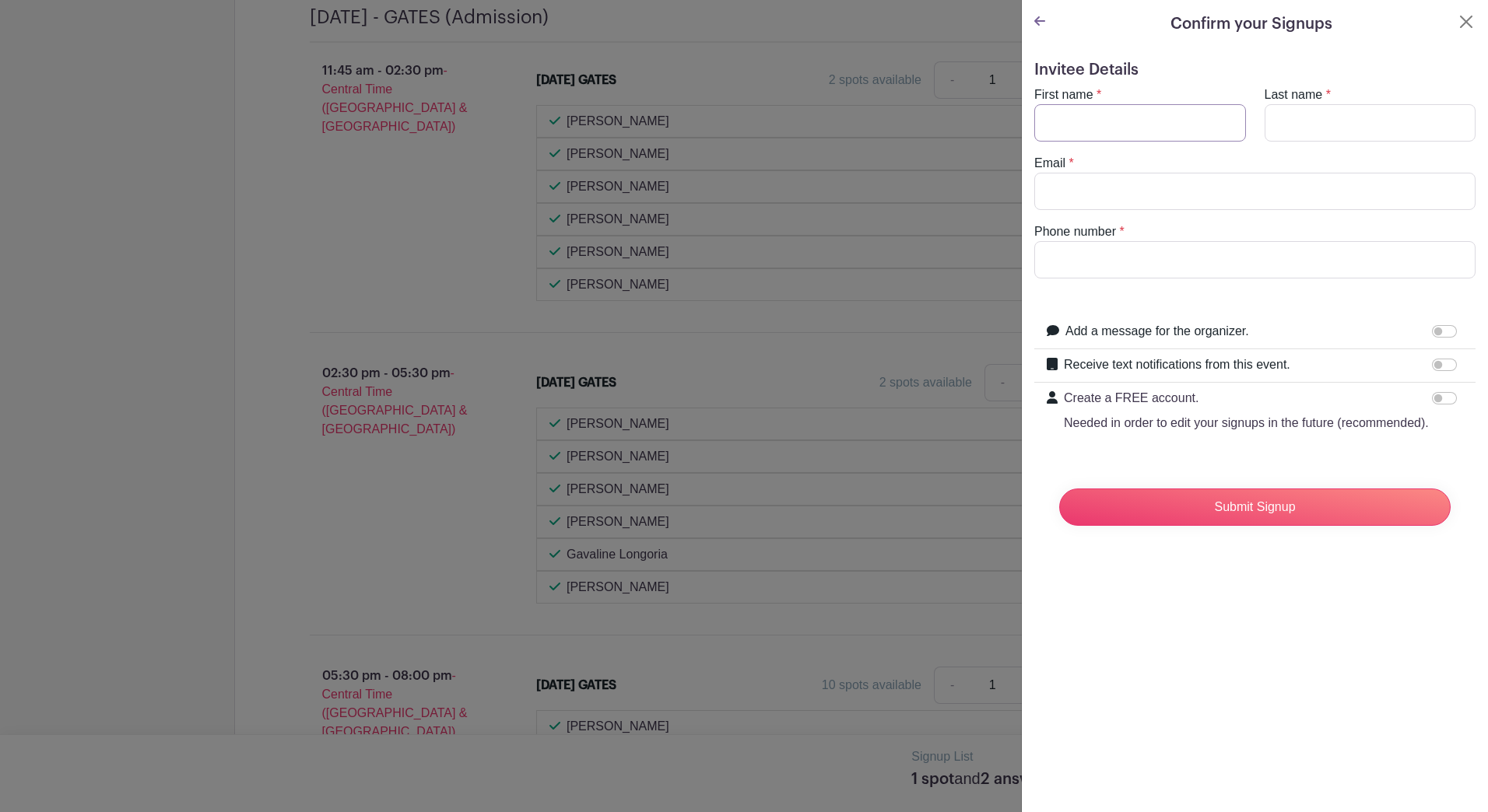
click at [1188, 122] on input "First name" at bounding box center [1139, 122] width 211 height 38
type input "Ernest Cortez"
type input "ecortez@pocca.com"
type input "Ernest"
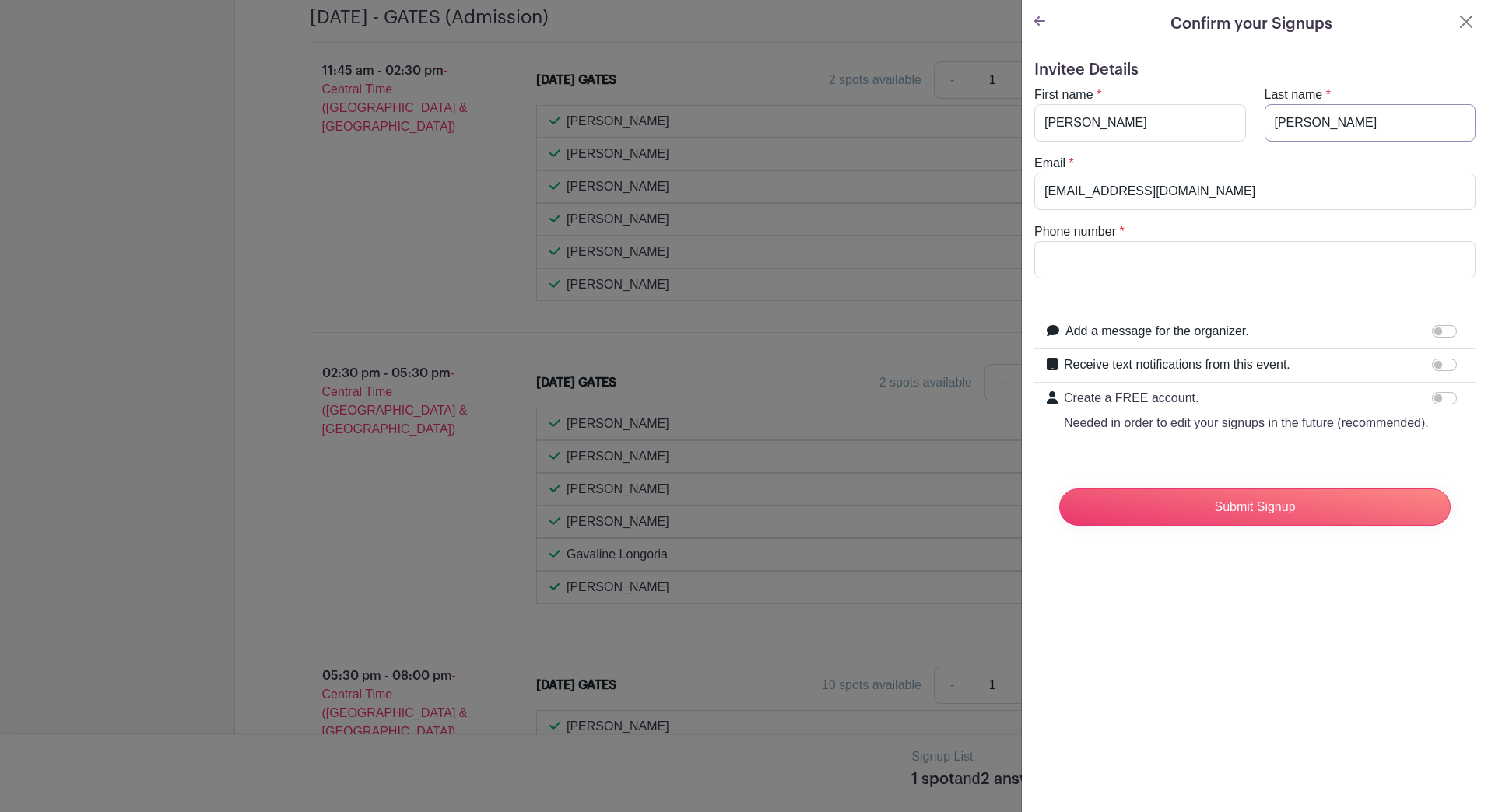
click at [1307, 122] on input "Ernest Cortez" at bounding box center [1369, 122] width 211 height 38
type input "Cortez"
click at [1161, 257] on input "Phone number" at bounding box center [1254, 259] width 441 height 38
type input "3612157506"
click at [1436, 360] on input "Receive text notifications from this event." at bounding box center [1445, 365] width 25 height 13
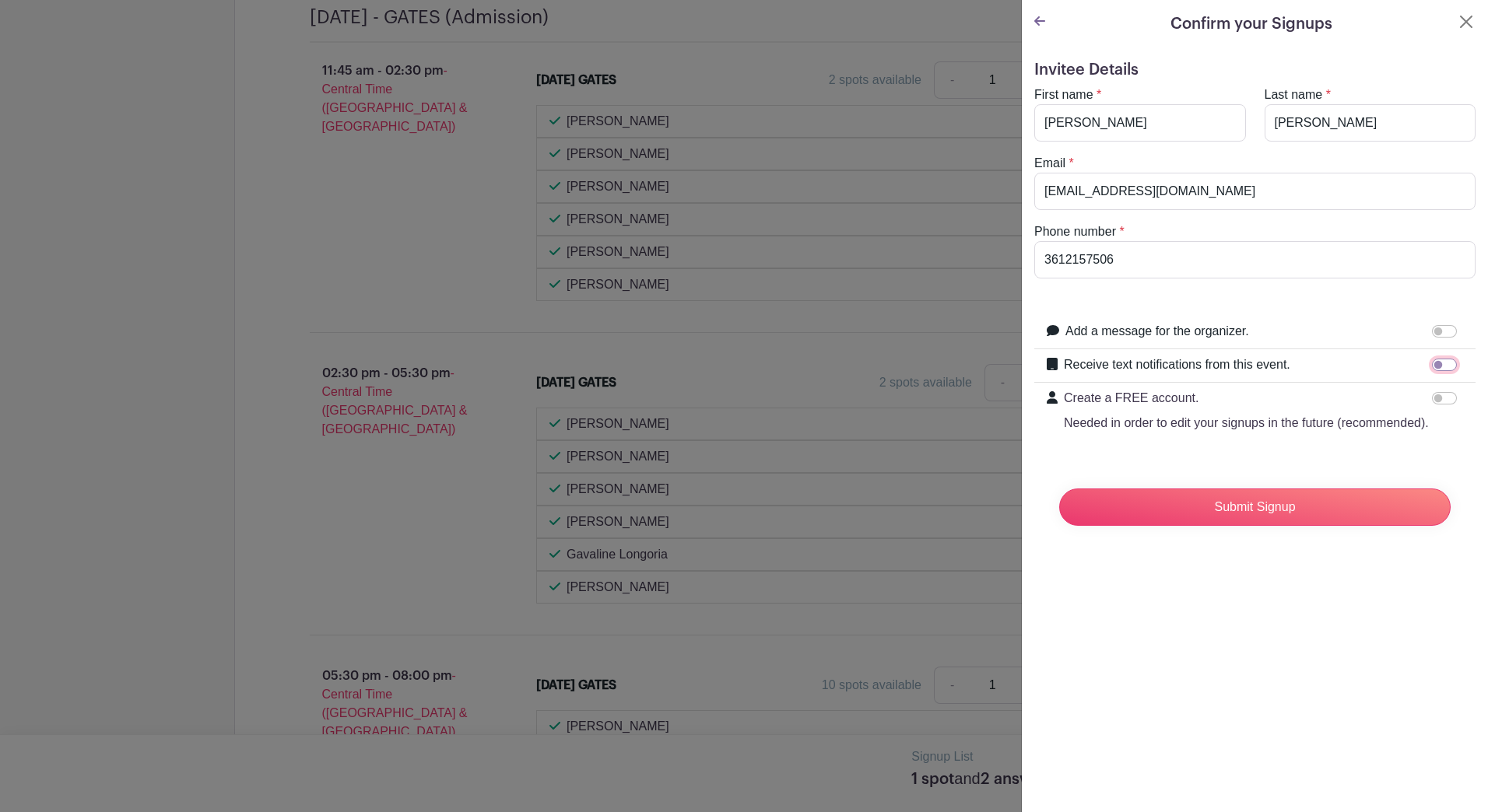
checkbox input "true"
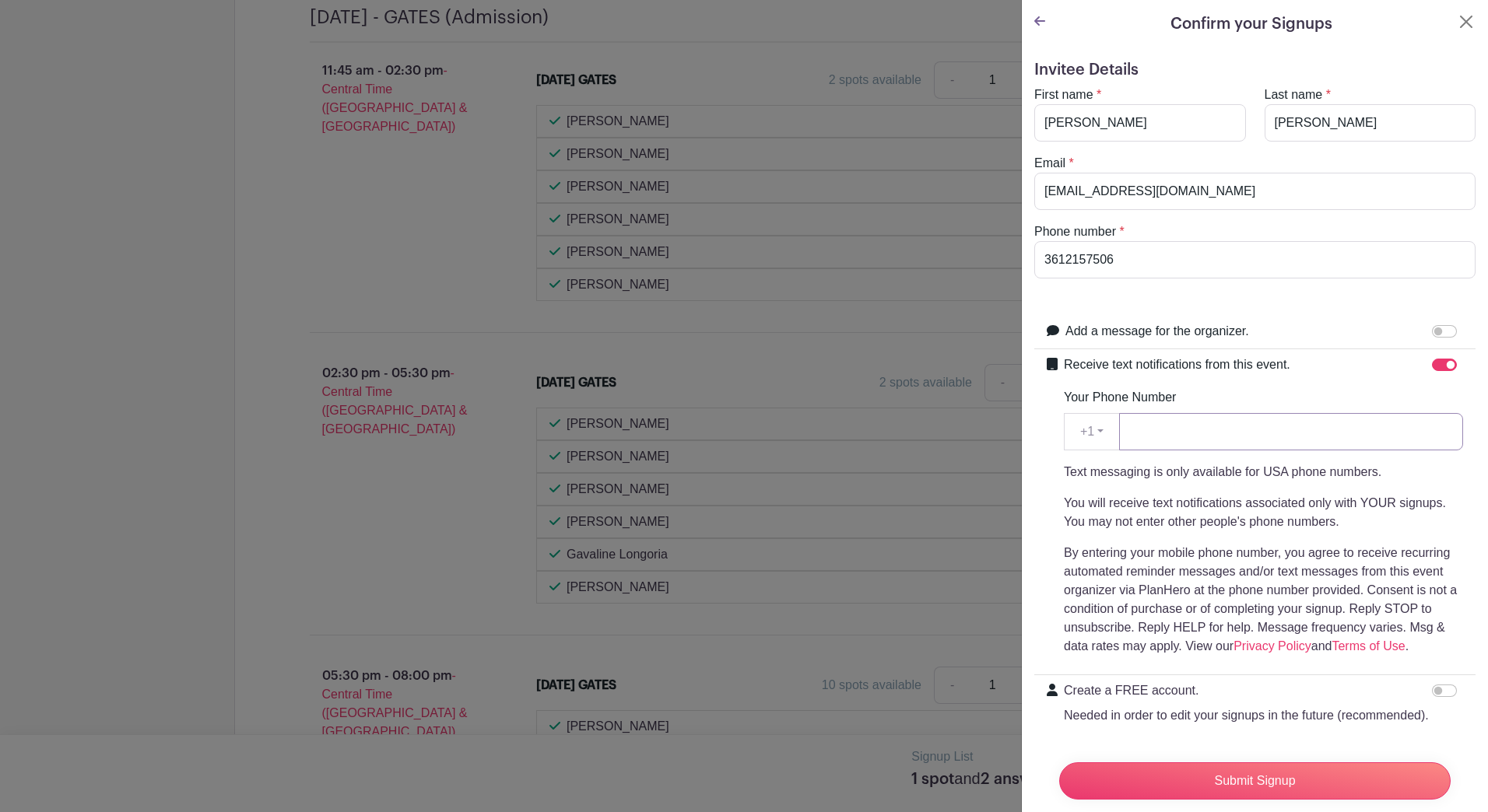
click at [1152, 425] on input "Your Phone Number" at bounding box center [1290, 431] width 344 height 38
type input "3612157506"
click at [1231, 338] on label "Add a message for the organizer." at bounding box center [1157, 331] width 183 height 18
click at [1432, 338] on input "Add a message for the organizer." at bounding box center [1445, 331] width 25 height 13
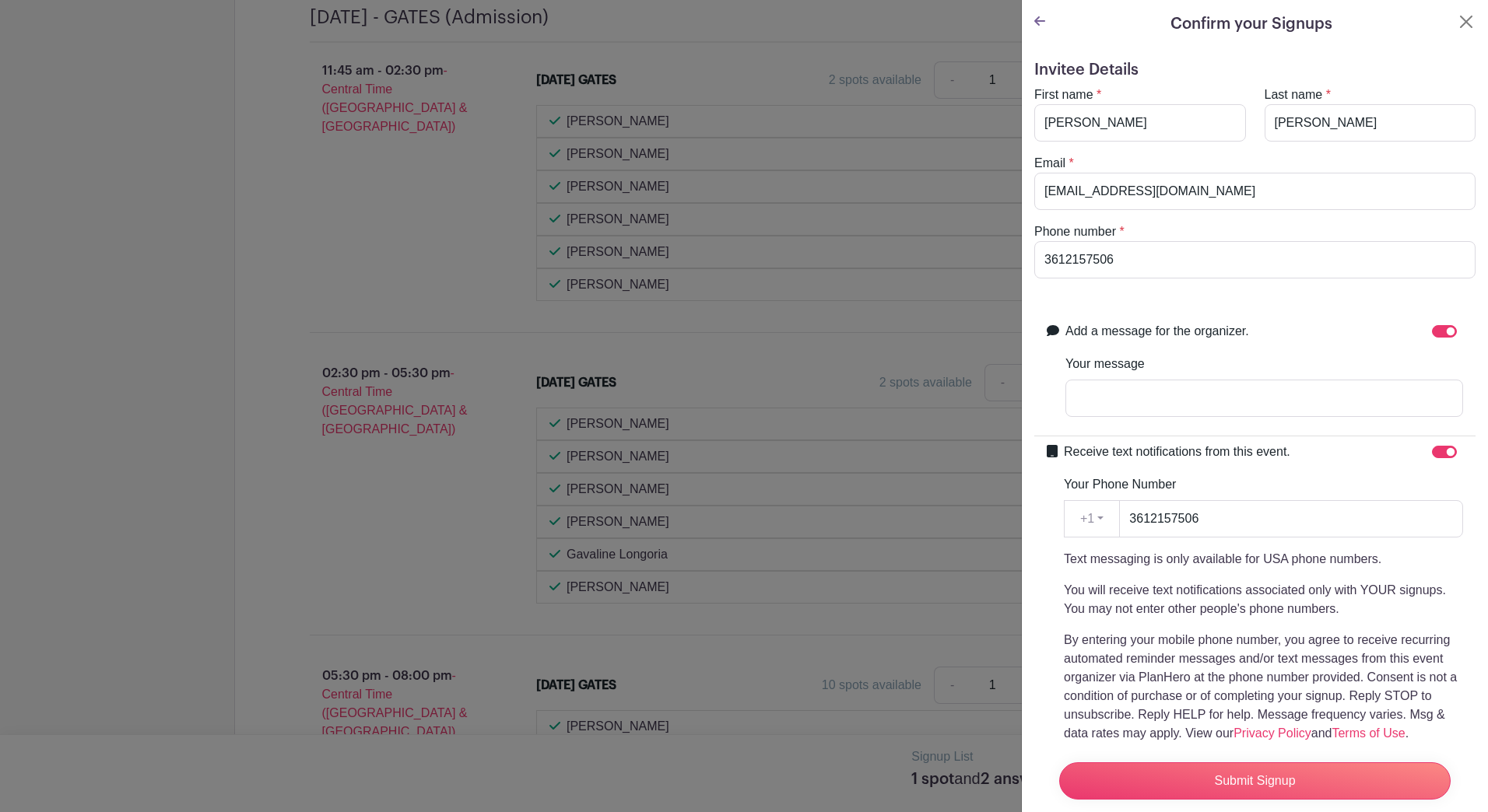
click at [1432, 339] on div at bounding box center [1447, 331] width 31 height 18
click at [1432, 332] on input "Add a message for the organizer." at bounding box center [1445, 331] width 25 height 13
checkbox input "false"
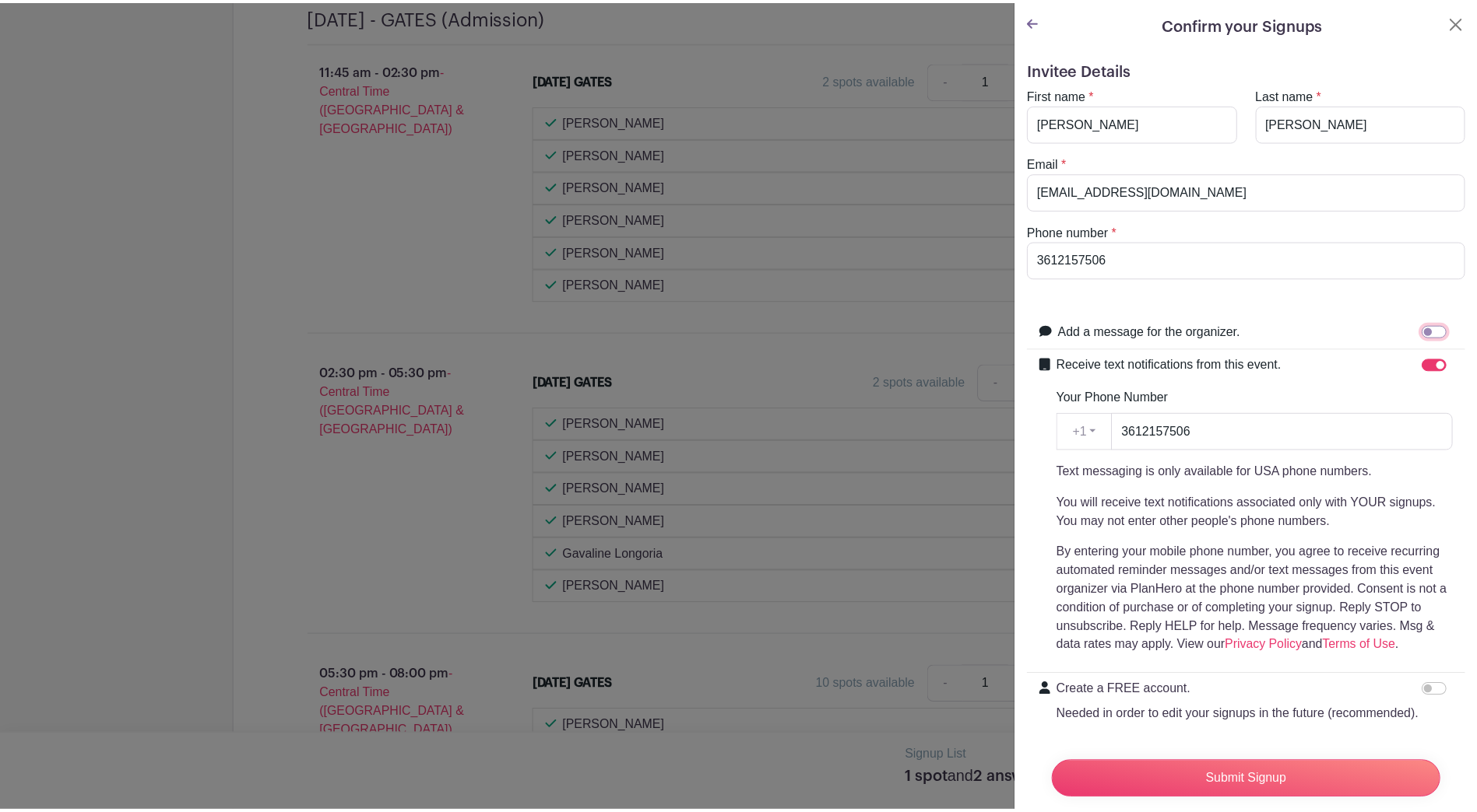
scroll to position [74, 0]
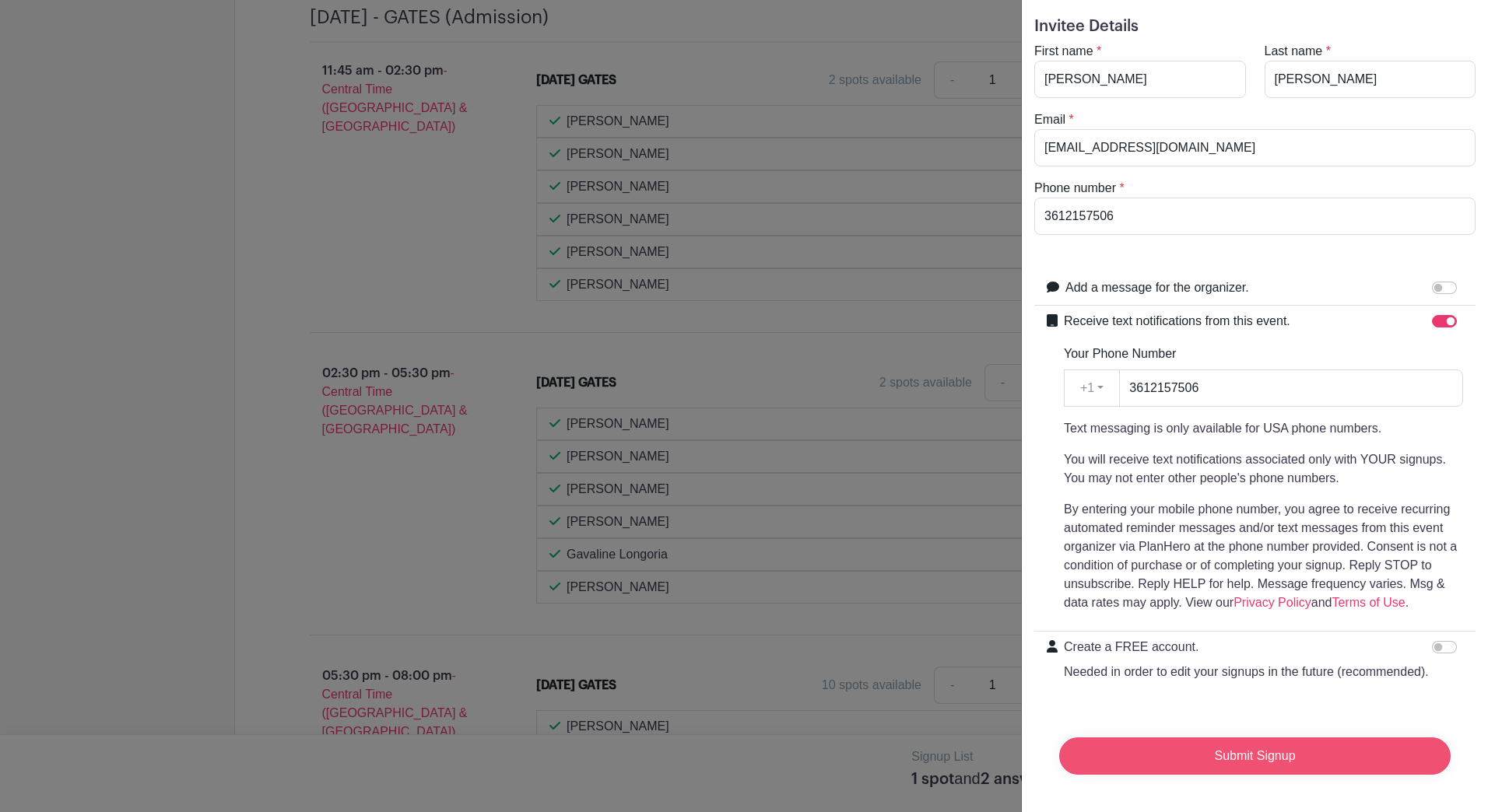
click at [1247, 739] on input "Submit Signup" at bounding box center [1255, 756] width 392 height 38
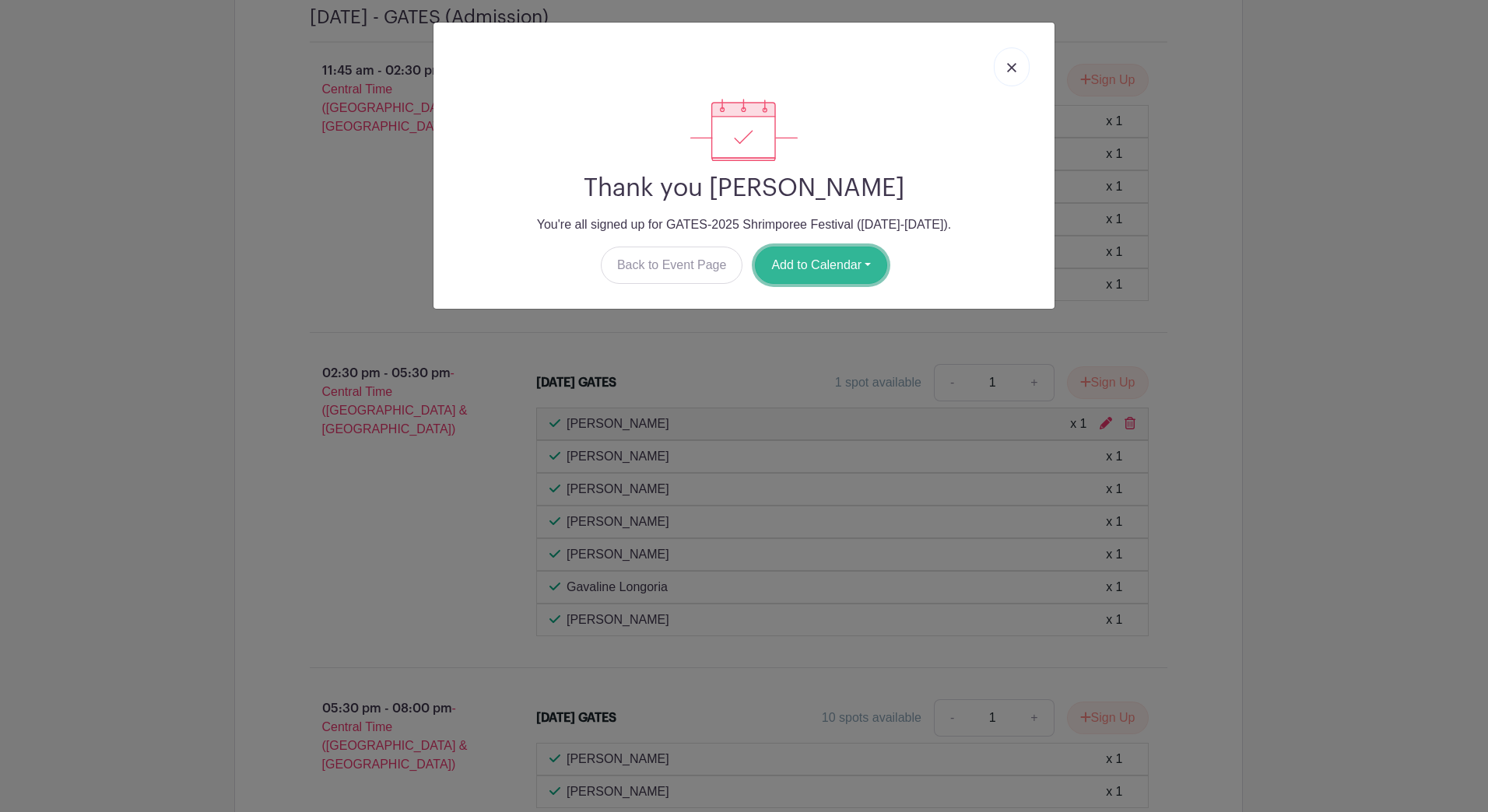
click at [799, 272] on button "Add to Calendar" at bounding box center [821, 265] width 132 height 38
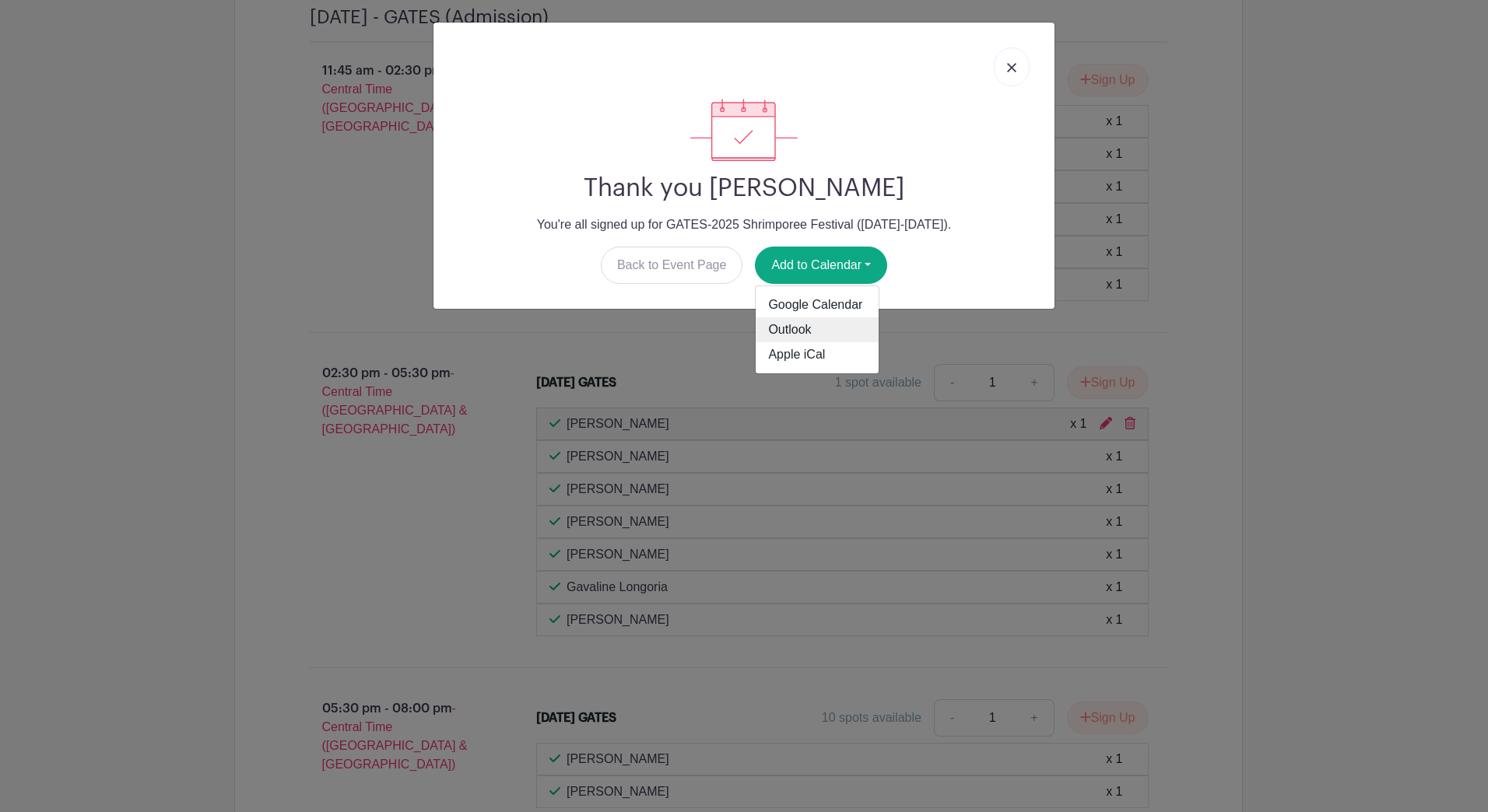
click at [807, 337] on link "Outlook" at bounding box center [816, 330] width 122 height 25
click at [309, 320] on div "Thank you Ernest Cortez You're all signed up for GATES-2025 Shrimporee Festival…" at bounding box center [744, 406] width 1488 height 812
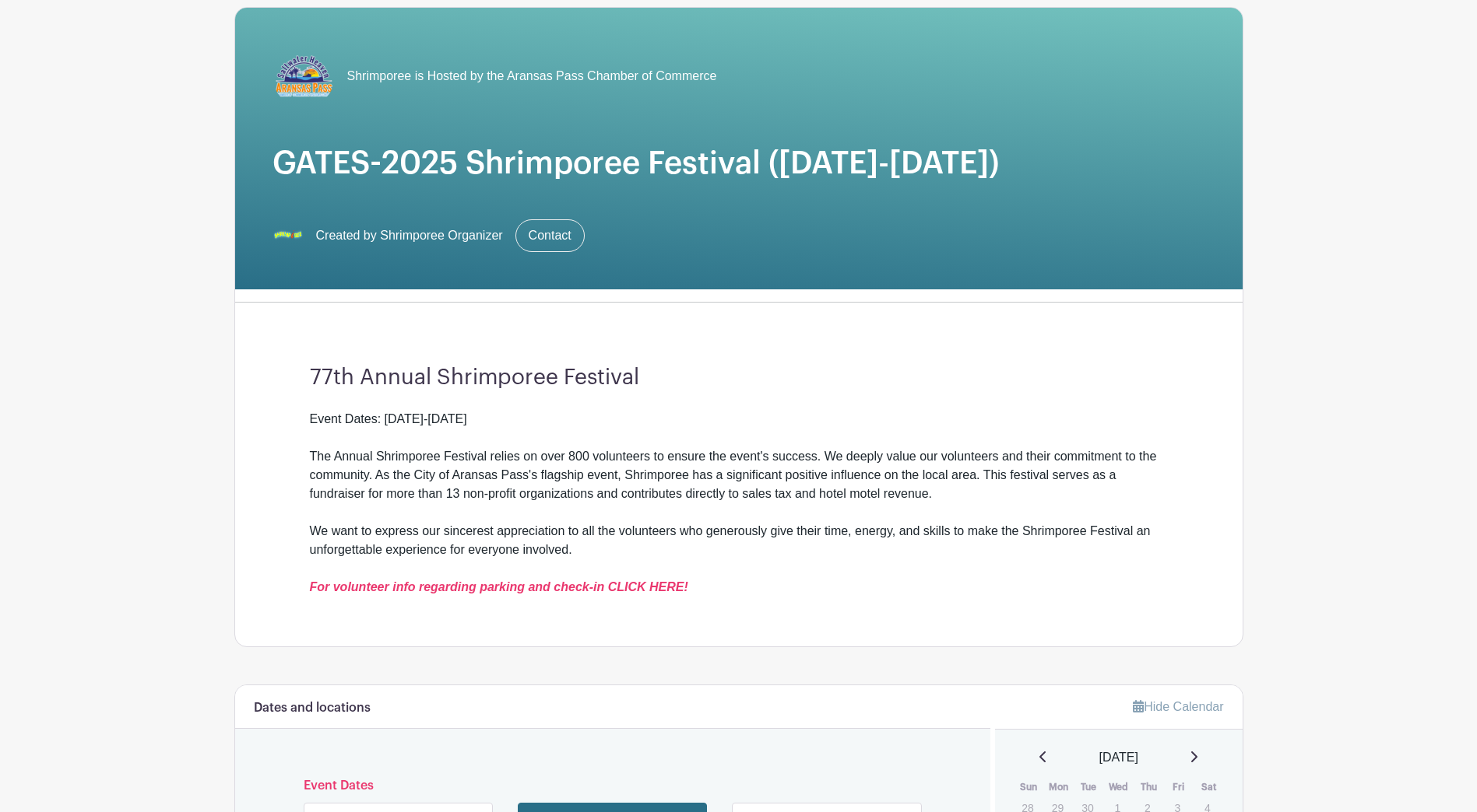
scroll to position [0, 0]
